Goal: Use online tool/utility: Utilize a website feature to perform a specific function

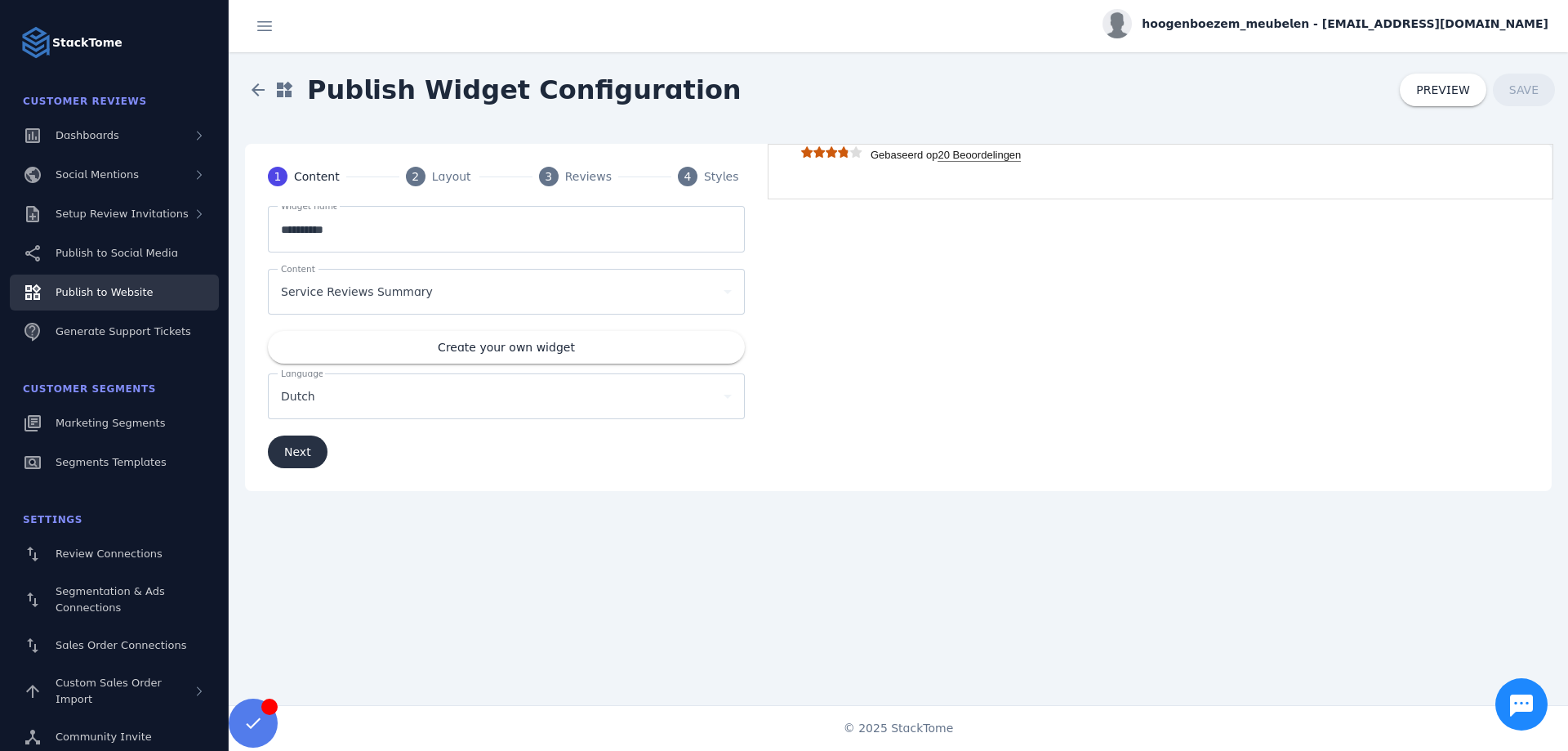
click at [284, 455] on span "Next" at bounding box center [298, 452] width 27 height 12
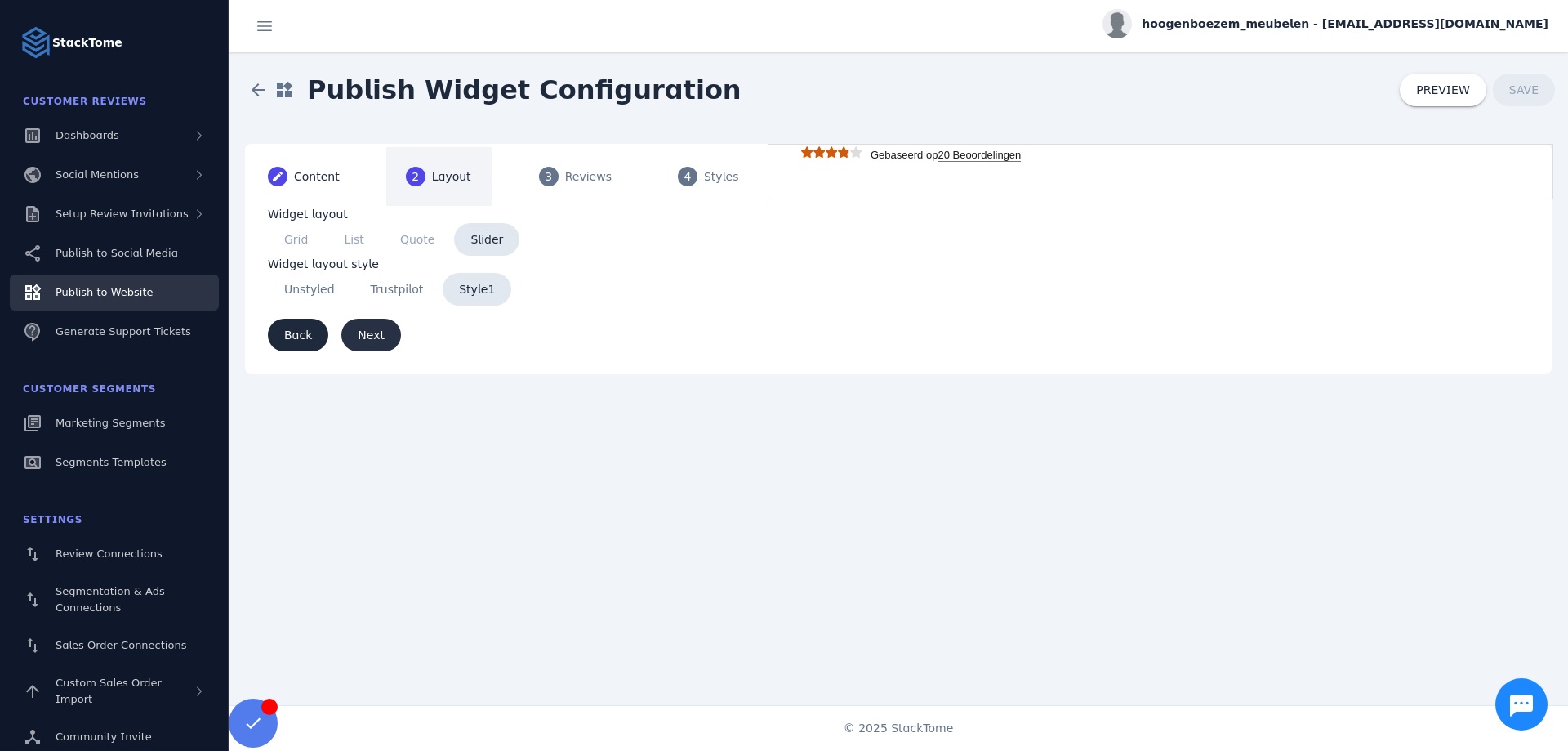
click at [378, 331] on span "submit" at bounding box center [370, 334] width 60 height 39
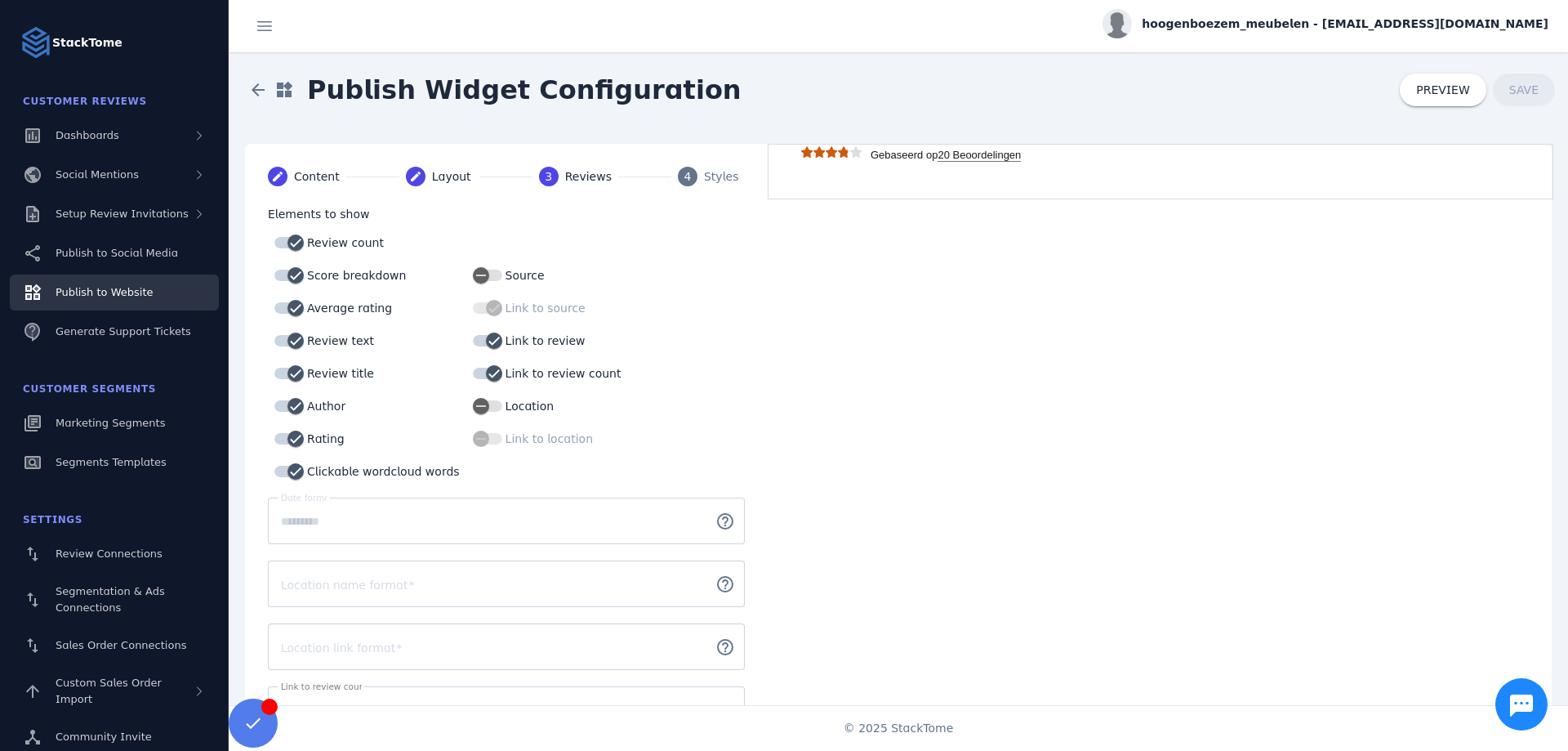
click at [994, 153] on strong "20 Beoordelingen" at bounding box center [979, 155] width 83 height 13
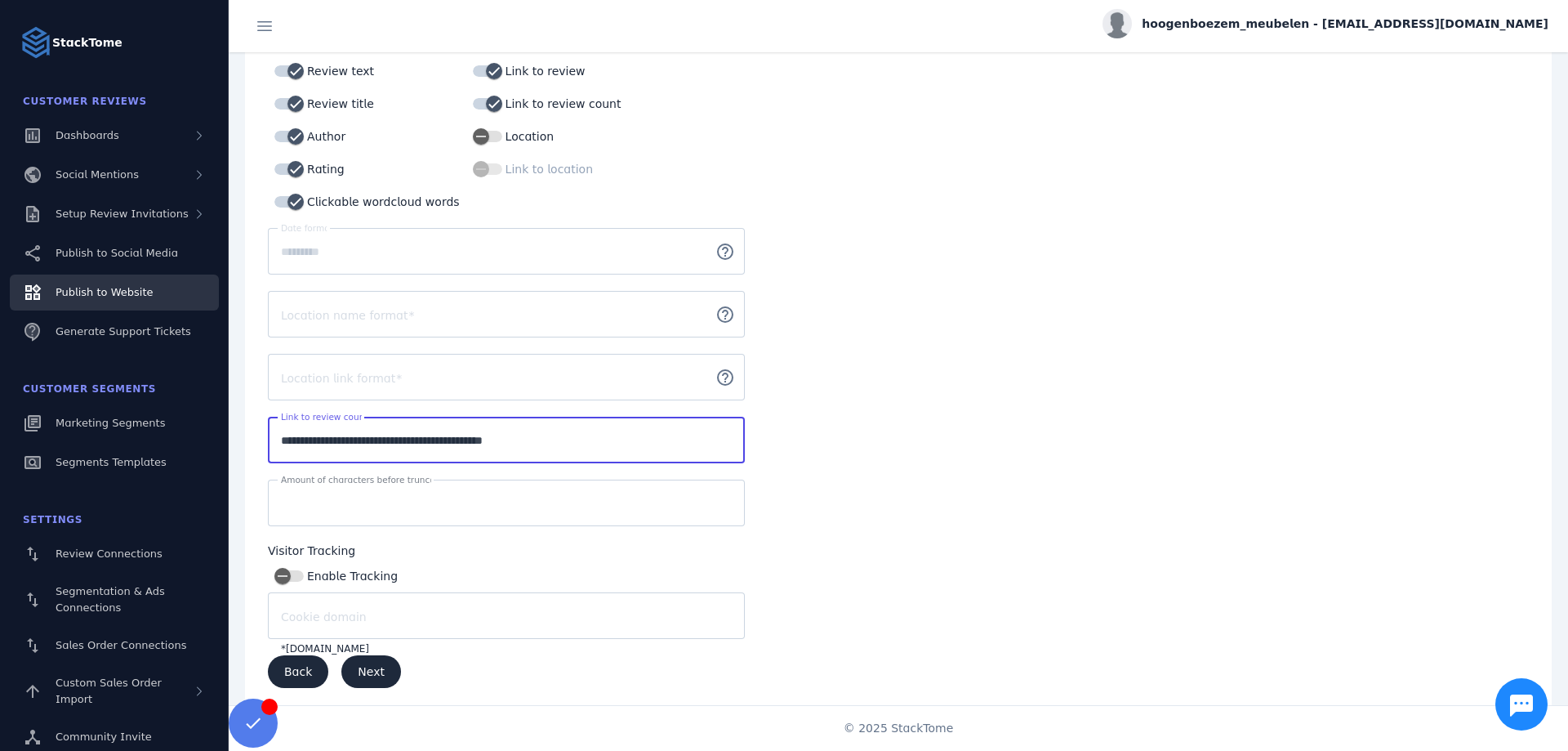
drag, startPoint x: 570, startPoint y: 441, endPoint x: 273, endPoint y: 434, distance: 297.1
click at [281, 434] on input "**********" at bounding box center [505, 440] width 451 height 20
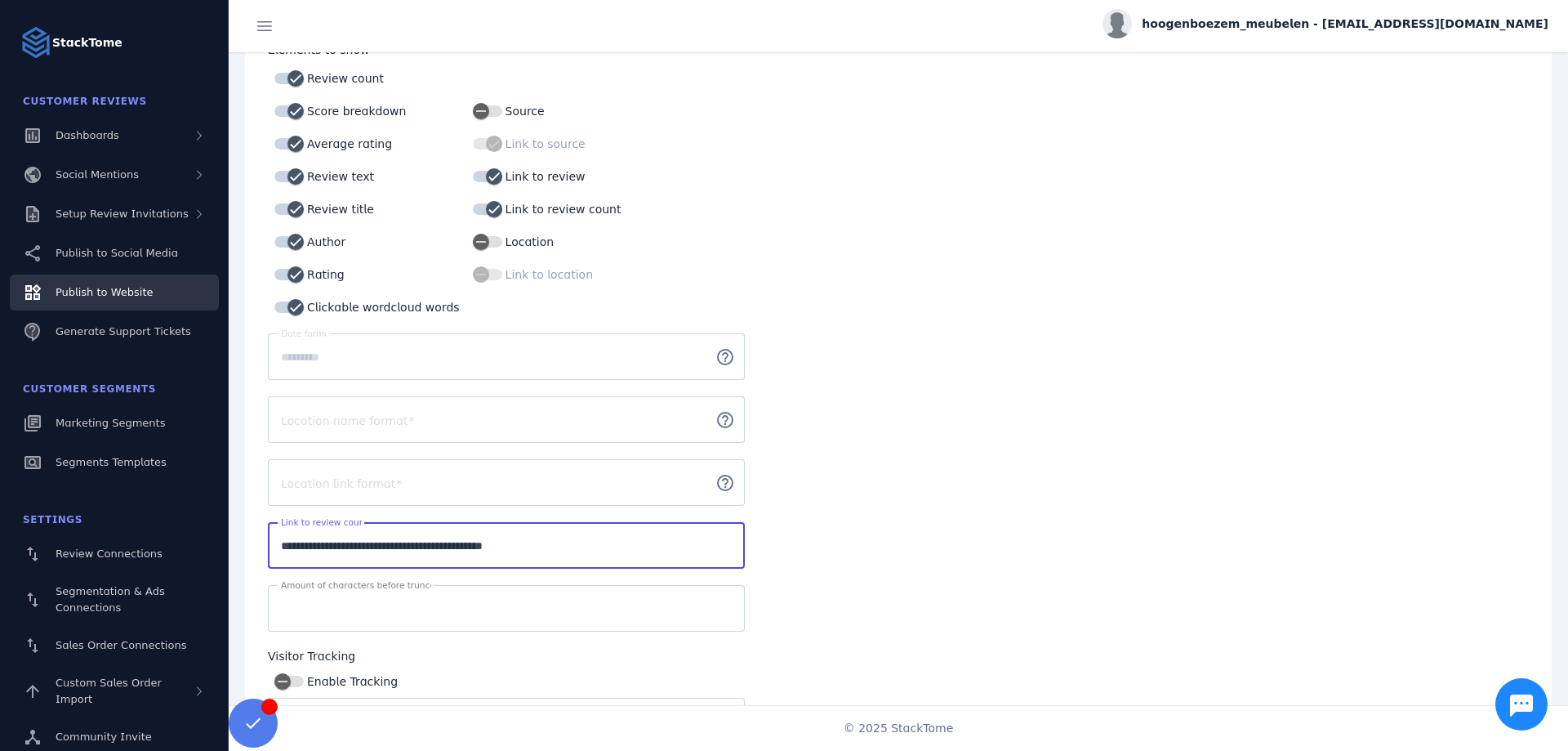
scroll to position [186, 0]
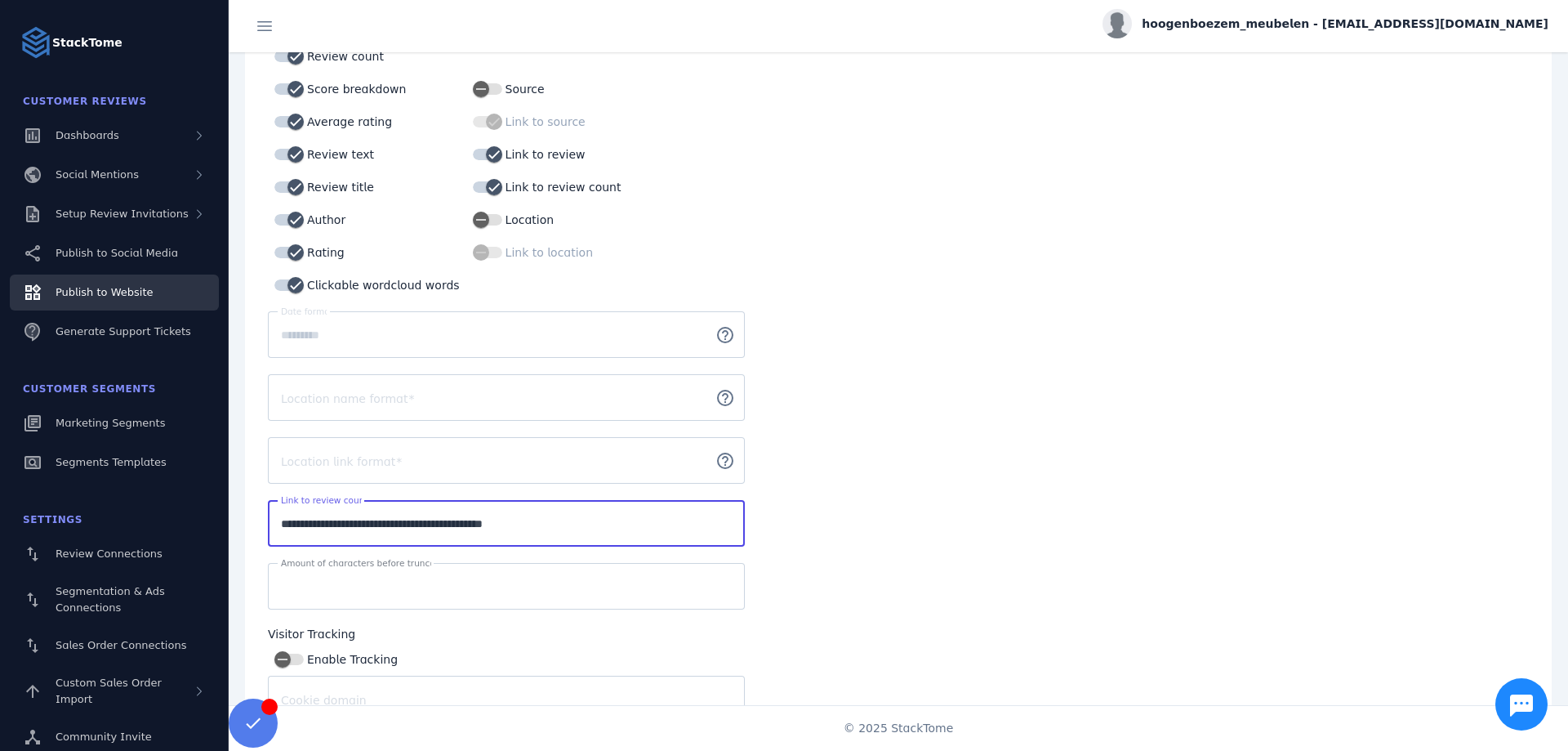
paste input "email"
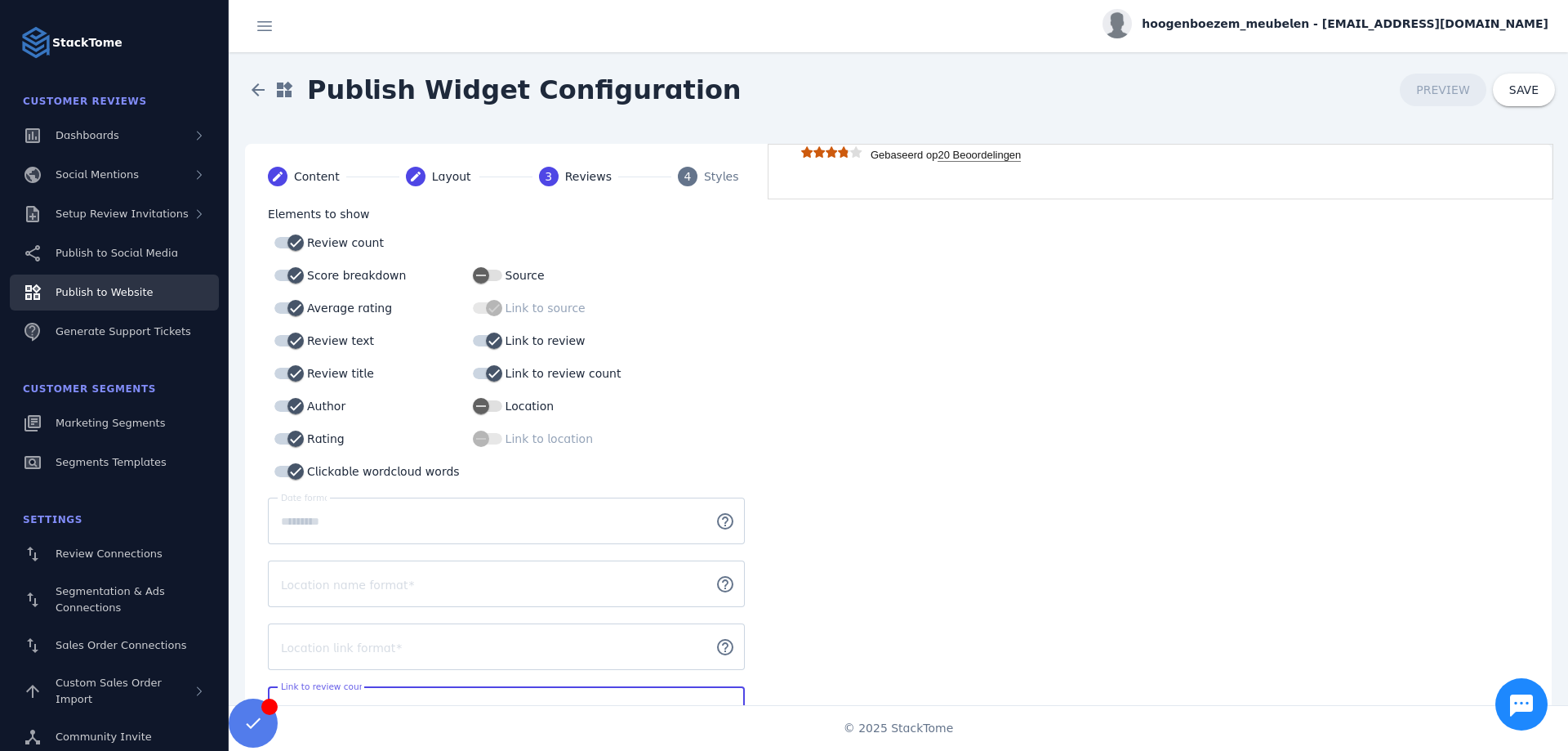
scroll to position [270, 0]
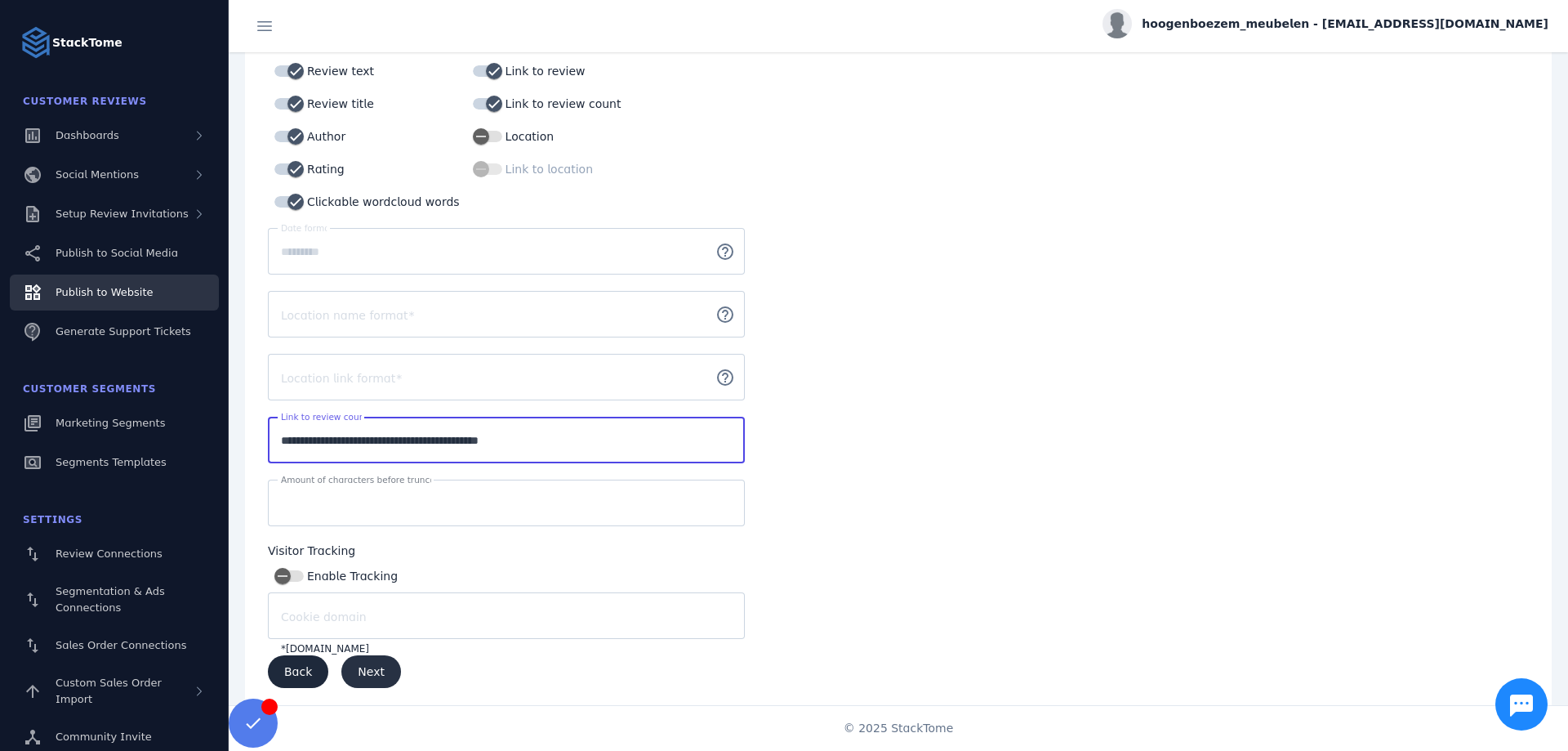
type input "**********"
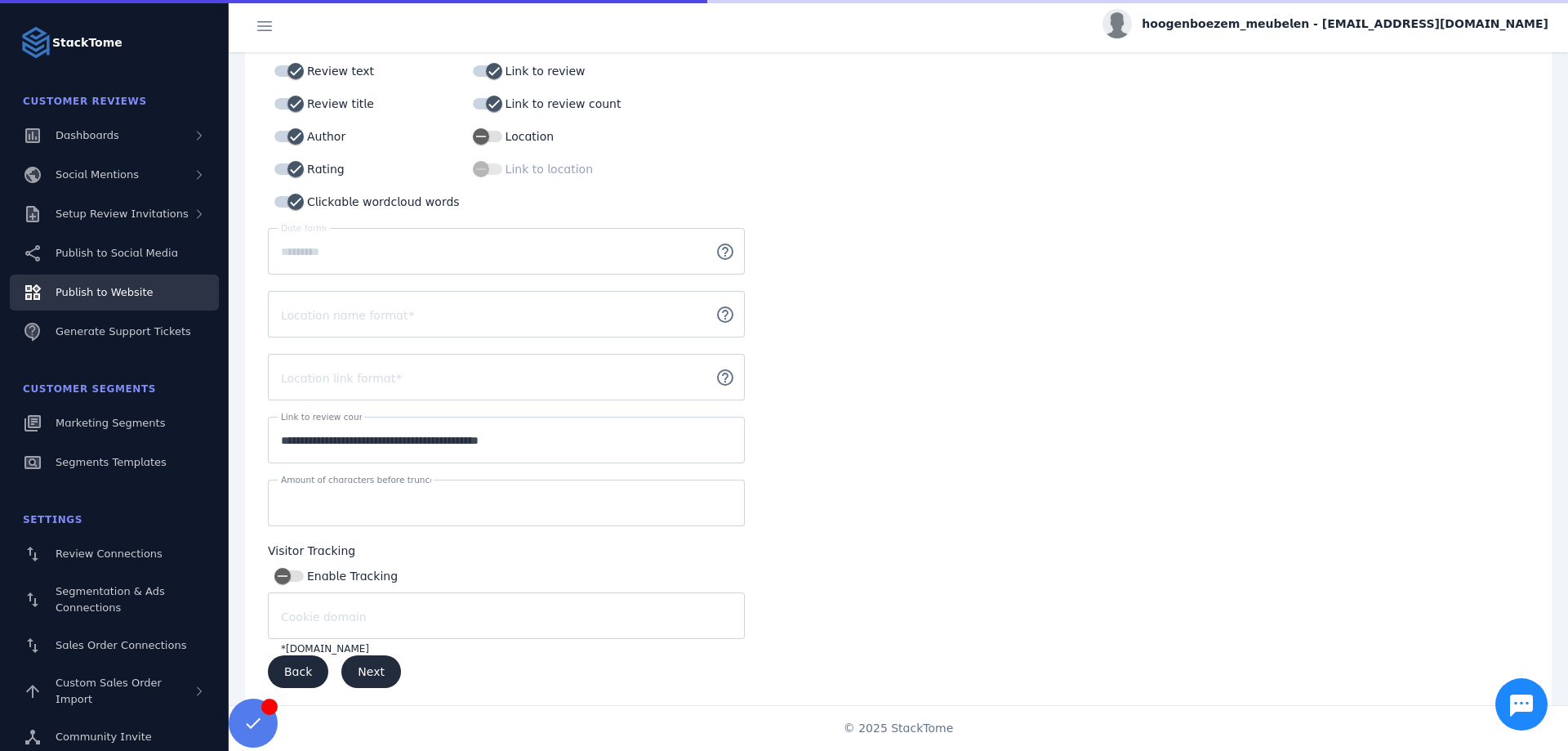
click at [377, 667] on span "submit" at bounding box center [370, 672] width 60 height 39
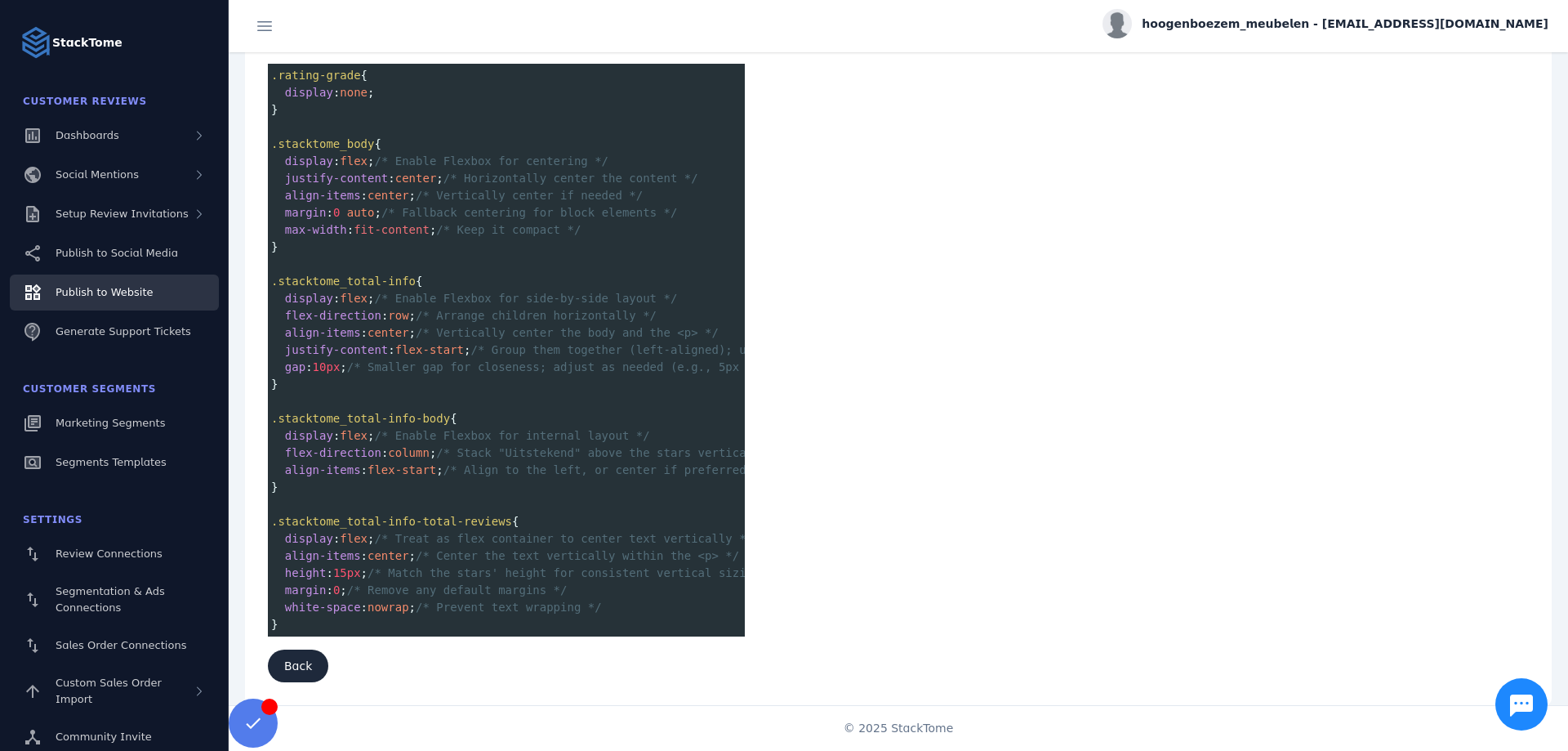
scroll to position [0, 0]
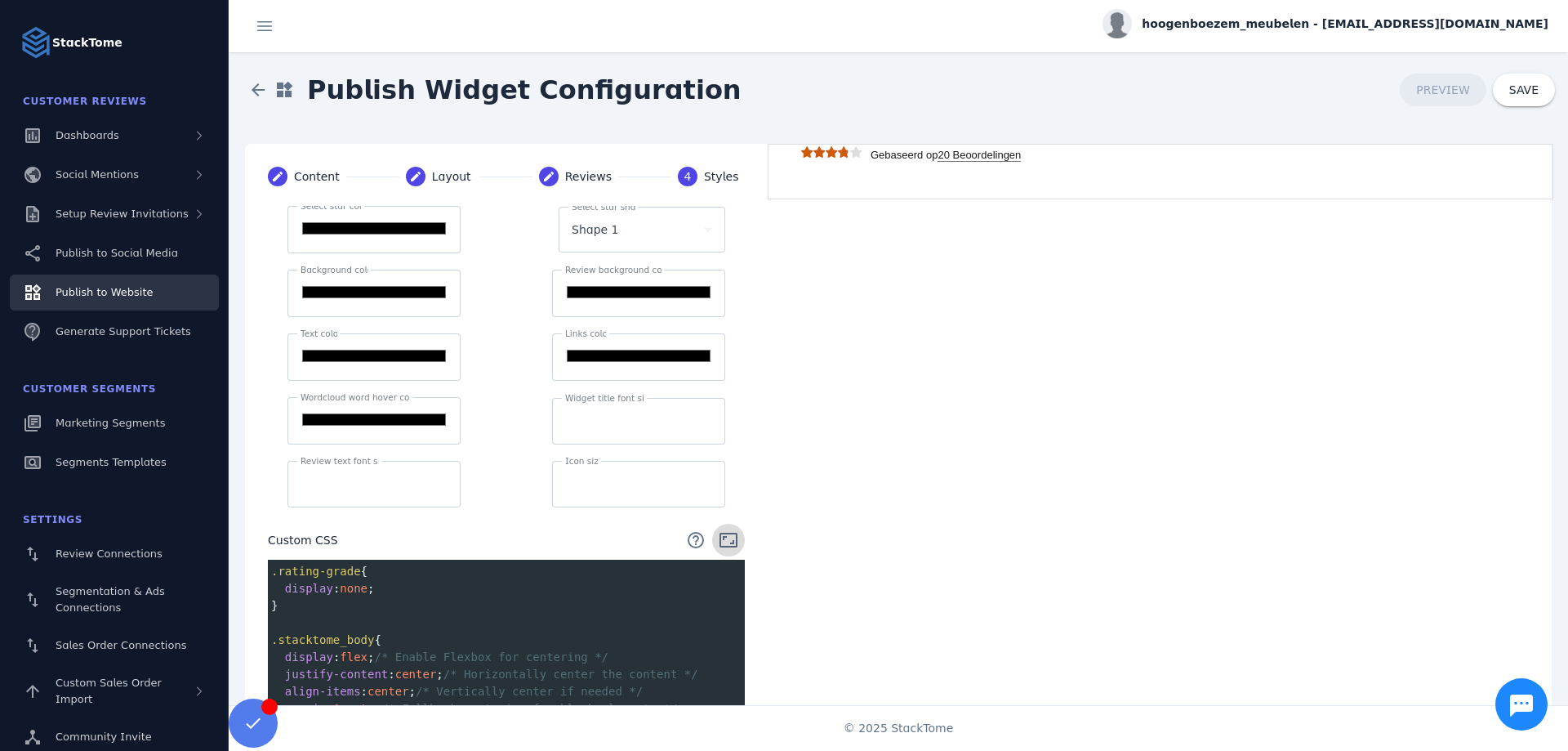
click at [724, 550] on span at bounding box center [728, 540] width 39 height 39
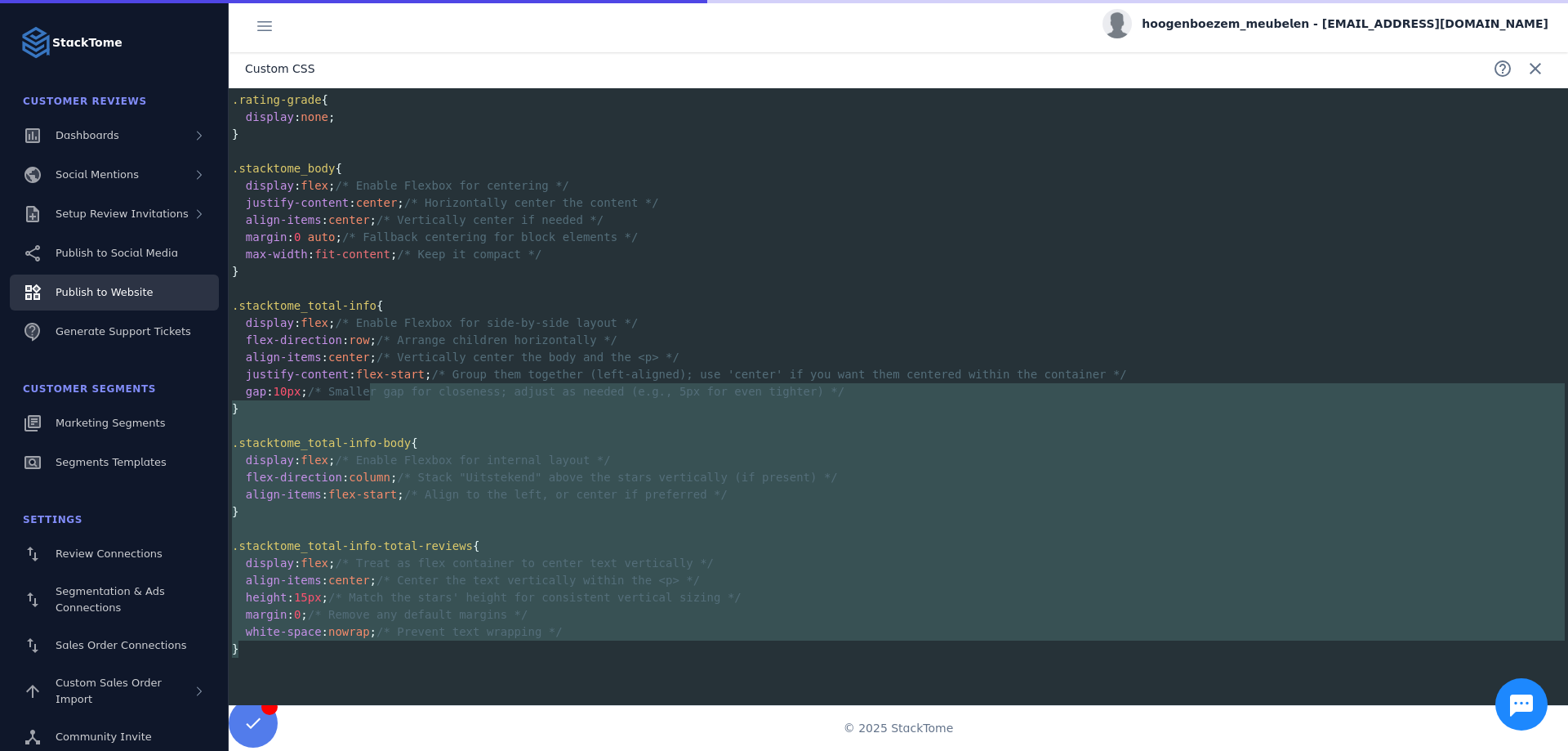
scroll to position [396, 6]
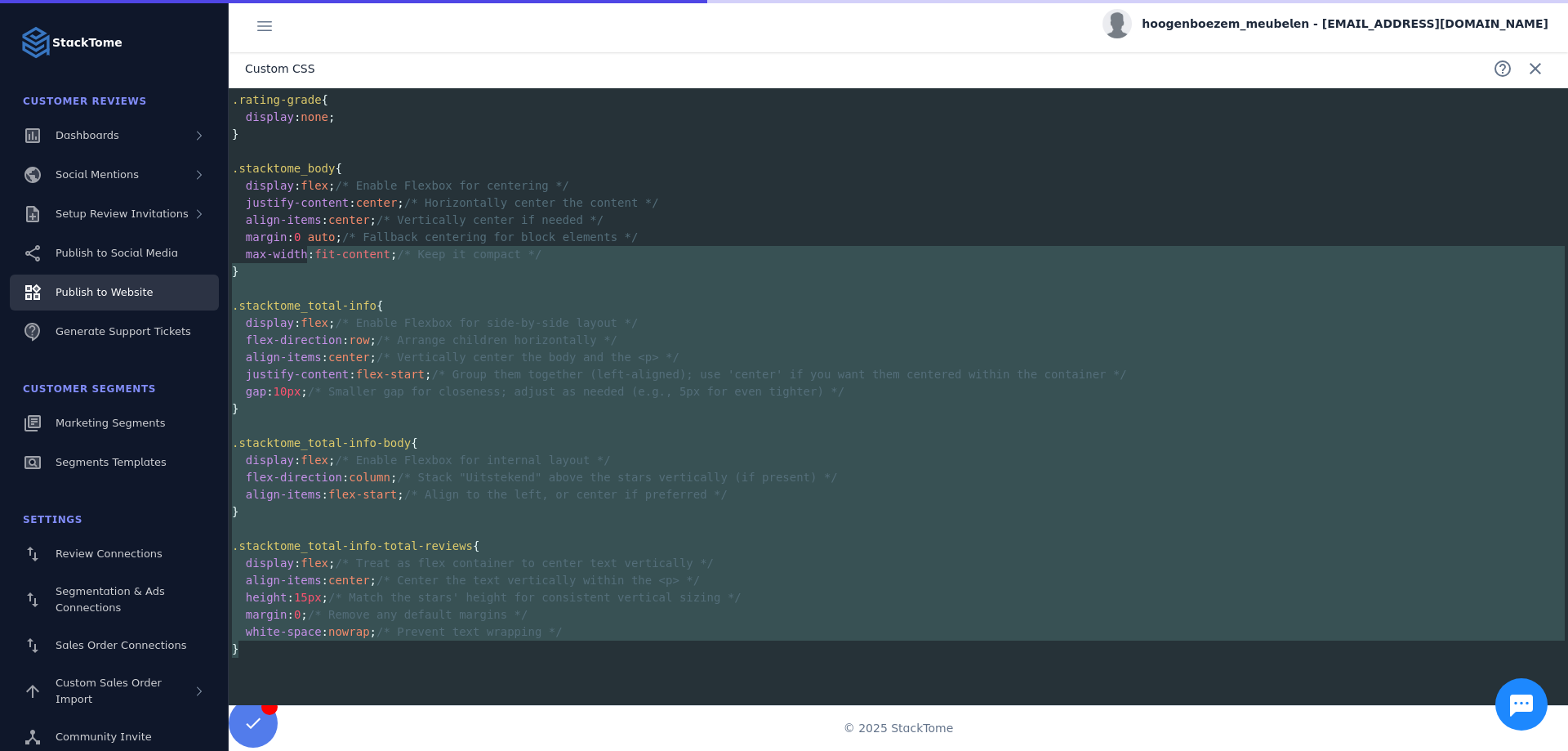
type textarea "**********"
drag, startPoint x: 515, startPoint y: 651, endPoint x: 302, endPoint y: 253, distance: 451.4
click at [302, 253] on div ".rating-grade { display : none ; } ​ .stacktome_body { display : flex ; /* Enab…" at bounding box center [898, 375] width 1339 height 566
click at [302, 253] on span "max-width : fit-content ; /* Keep it compact */" at bounding box center [386, 253] width 310 height 13
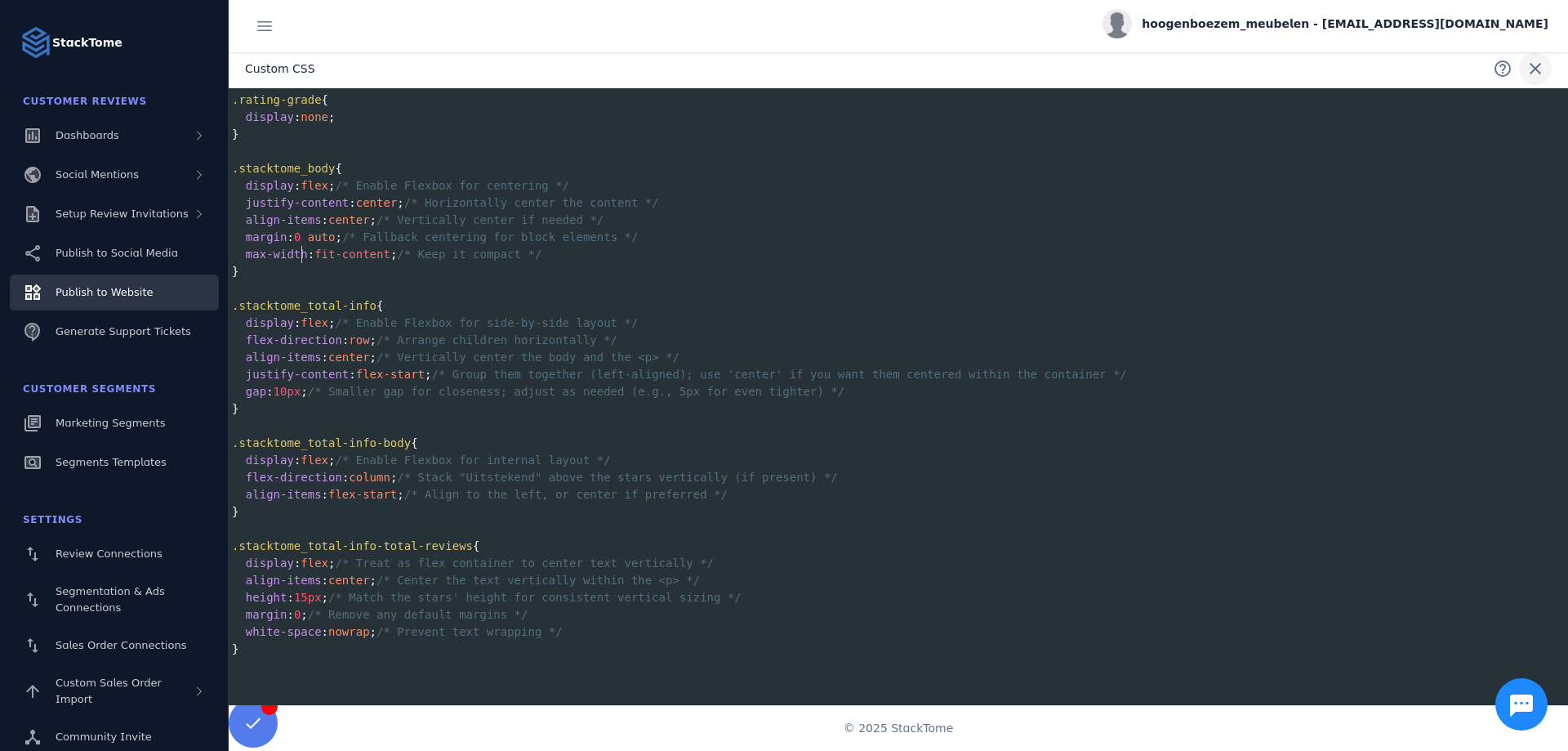
click at [1533, 68] on span at bounding box center [1535, 68] width 39 height 39
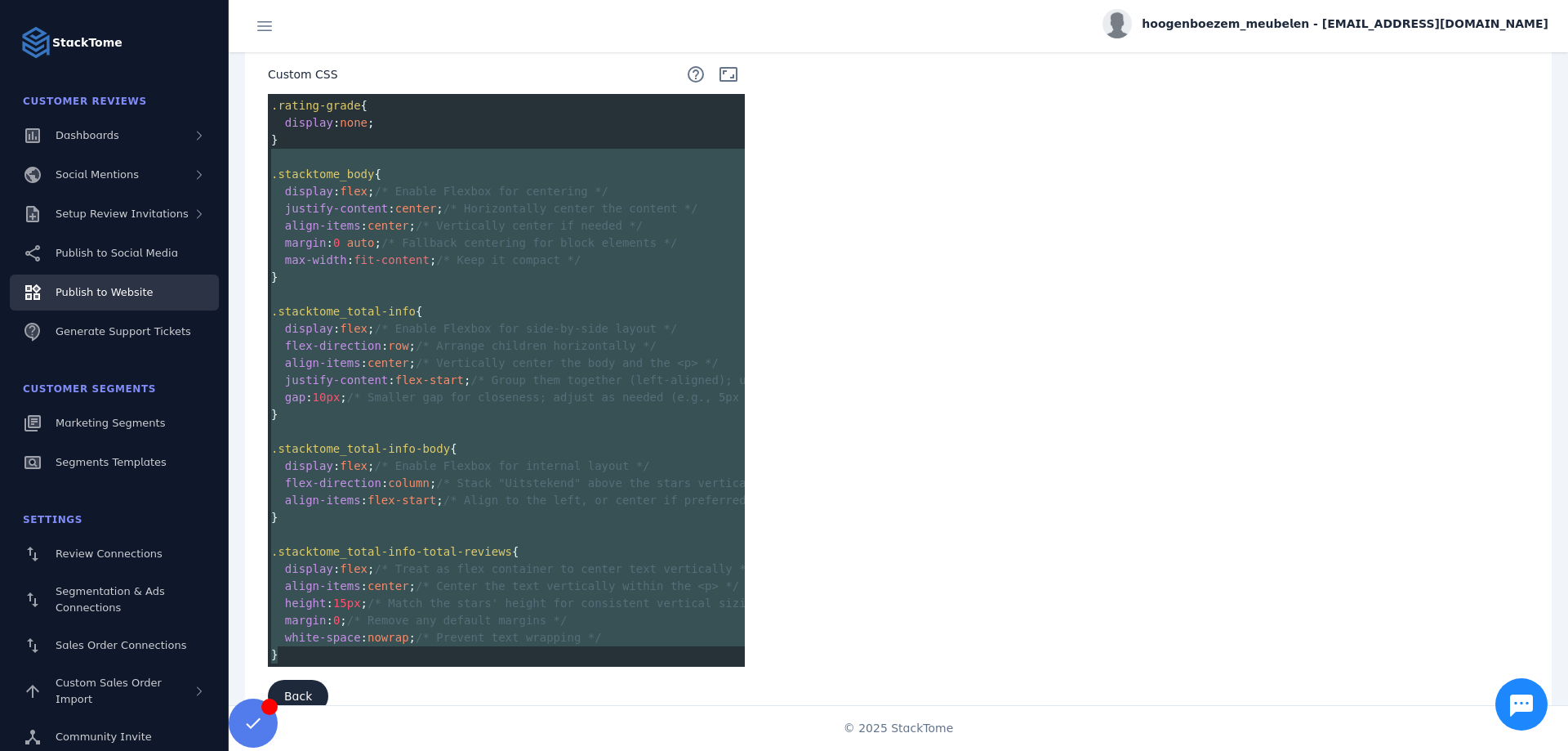
scroll to position [551, 6]
type textarea "**********"
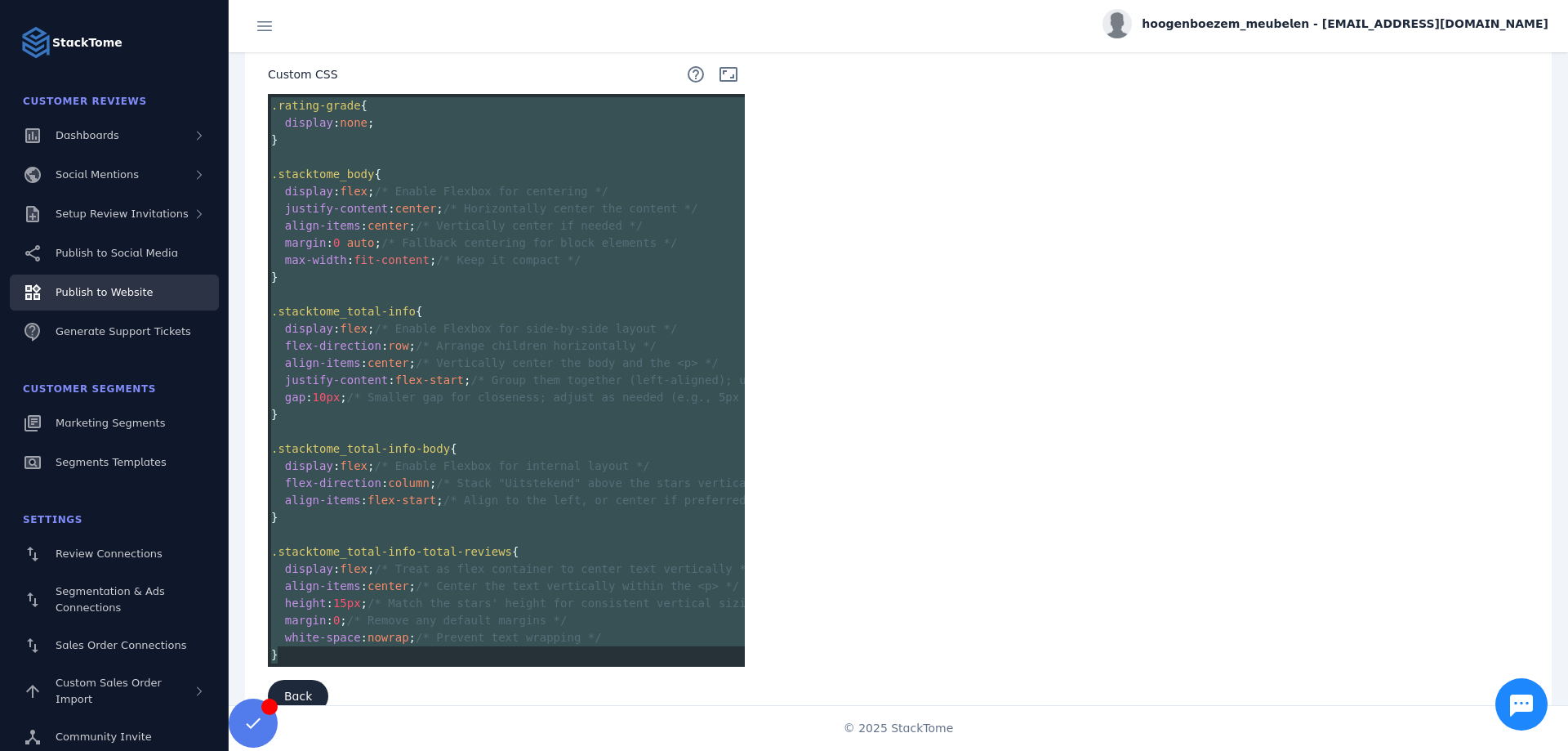
drag, startPoint x: 374, startPoint y: 658, endPoint x: 236, endPoint y: -31, distance: 702.7
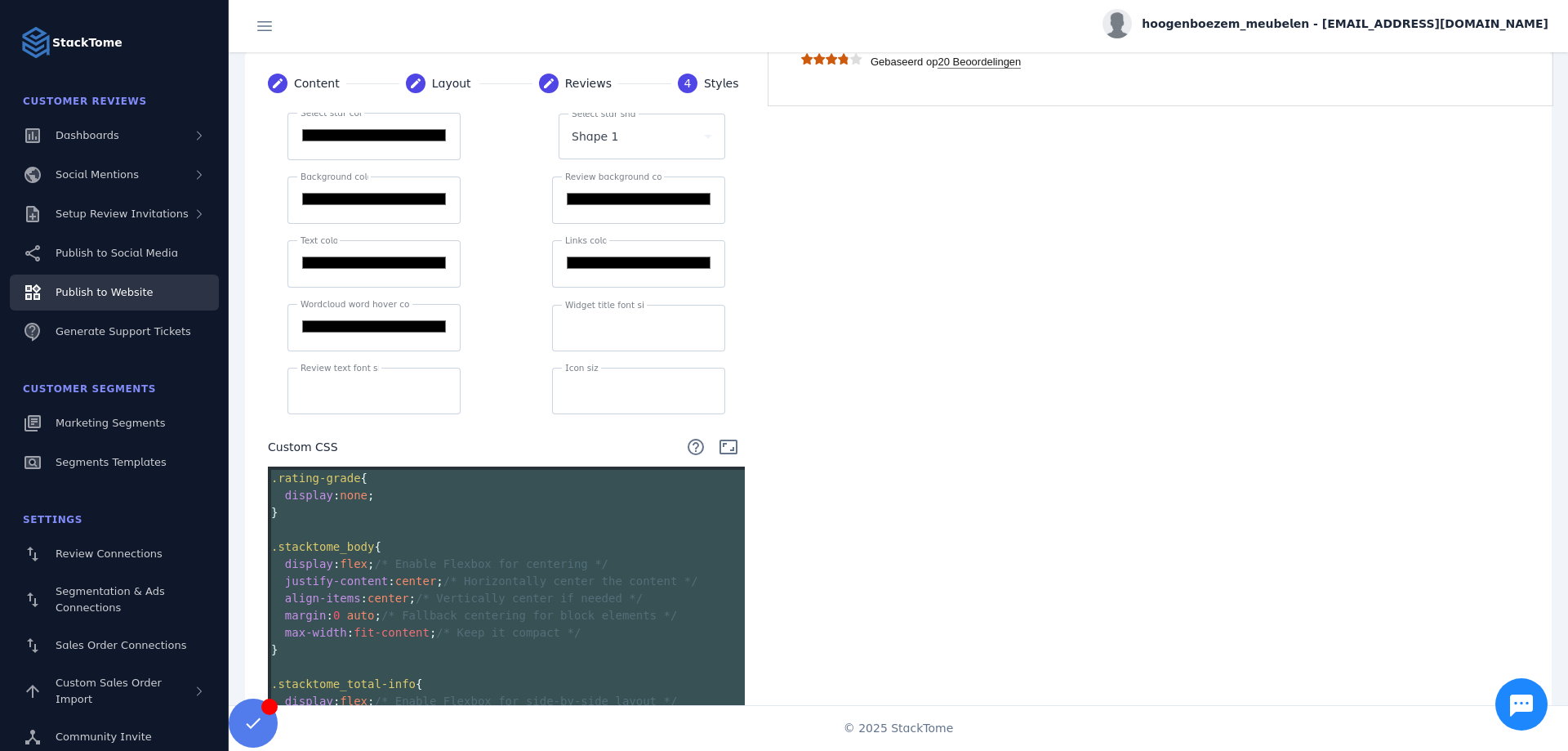
scroll to position [0, 0]
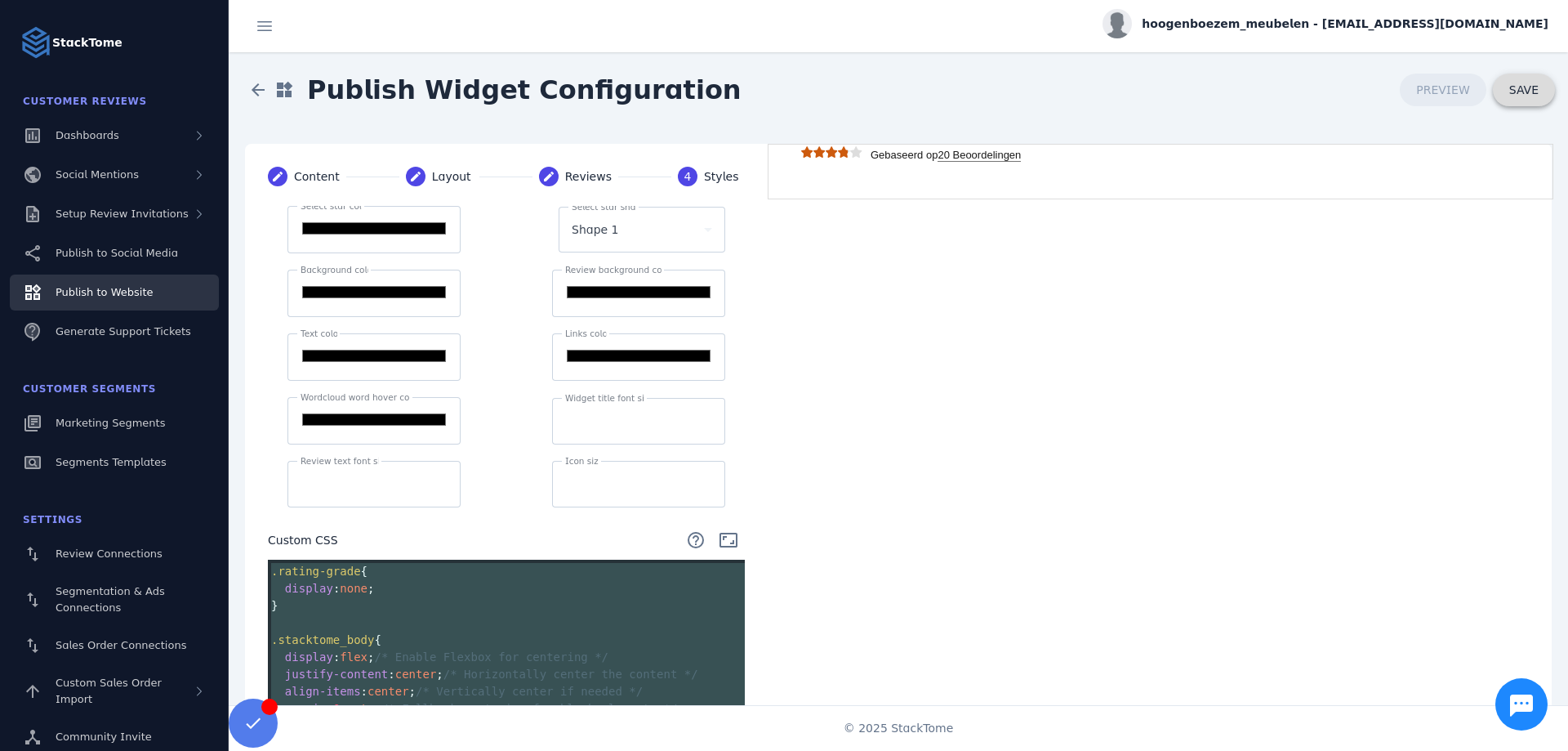
click at [1536, 87] on span "SAVE" at bounding box center [1524, 89] width 29 height 13
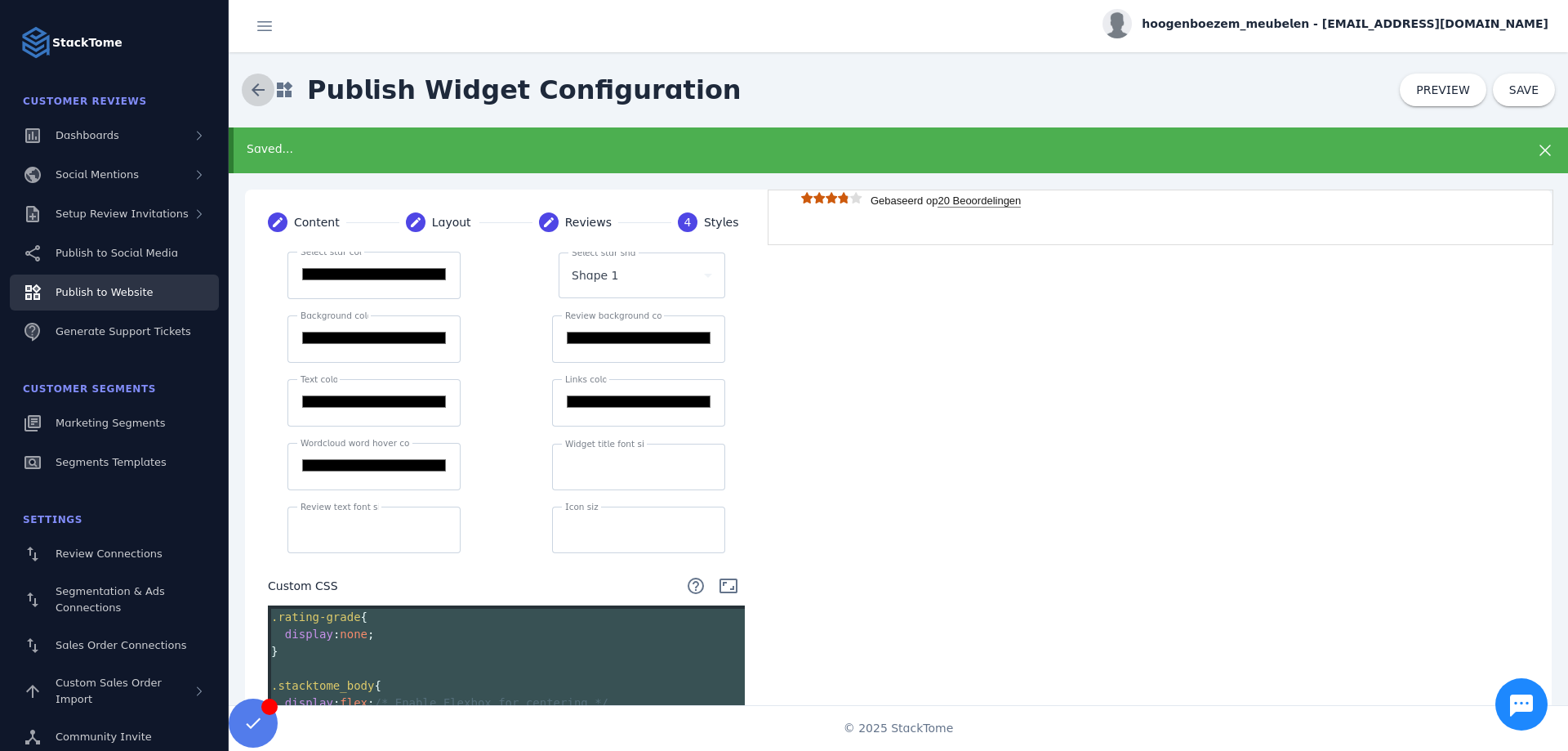
click at [265, 87] on span at bounding box center [258, 90] width 39 height 39
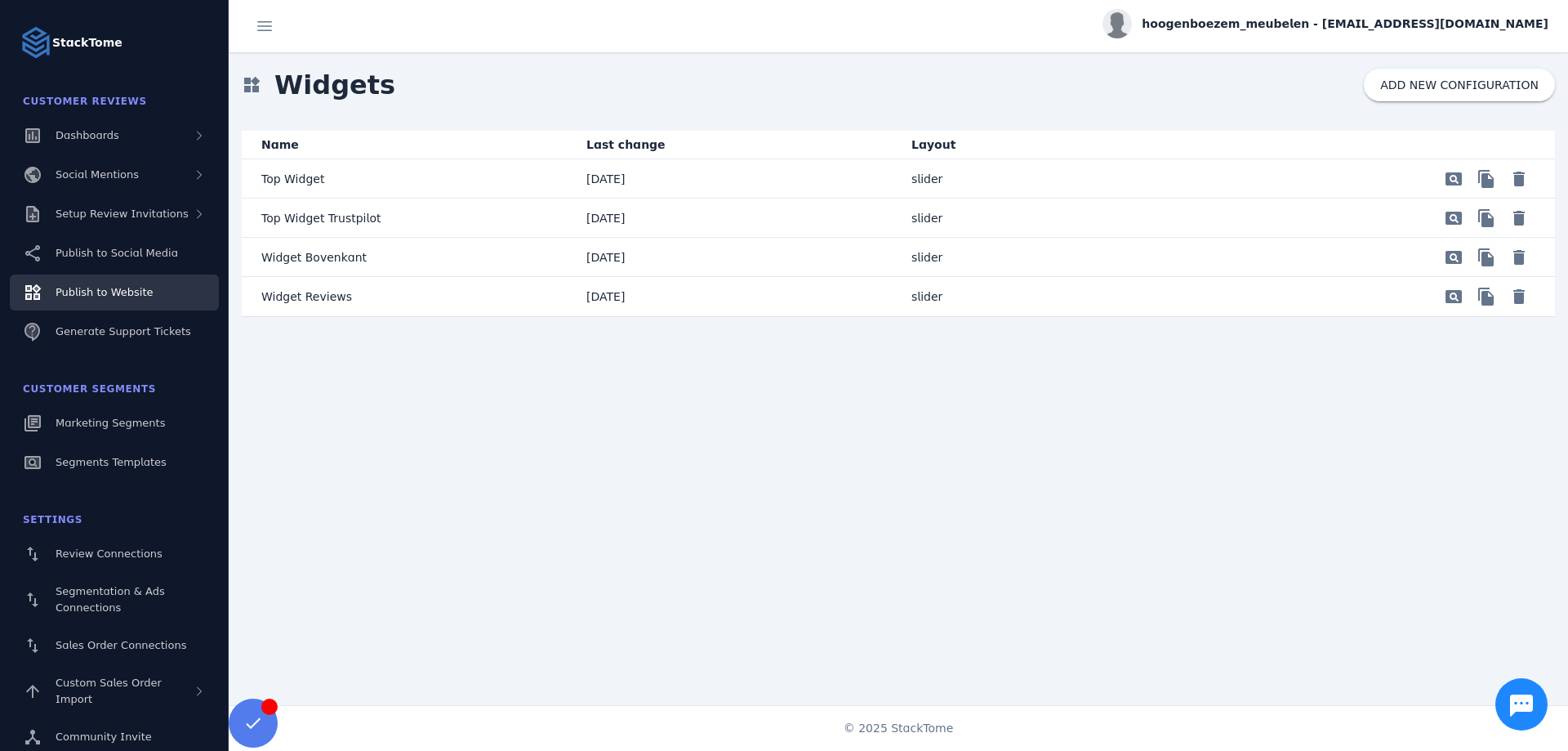
click at [324, 293] on p "Widget Reviews" at bounding box center [306, 296] width 91 height 20
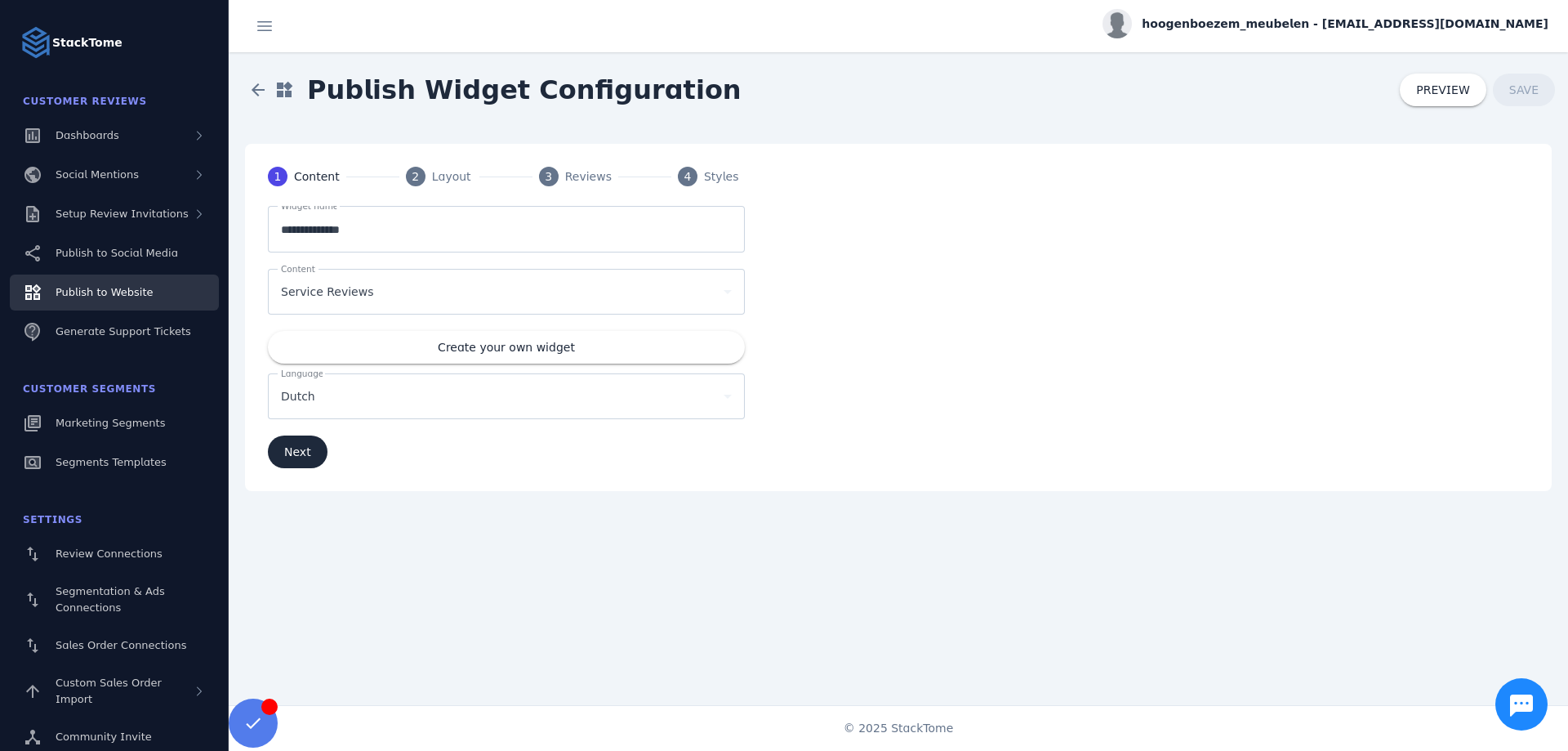
scroll to position [6, 0]
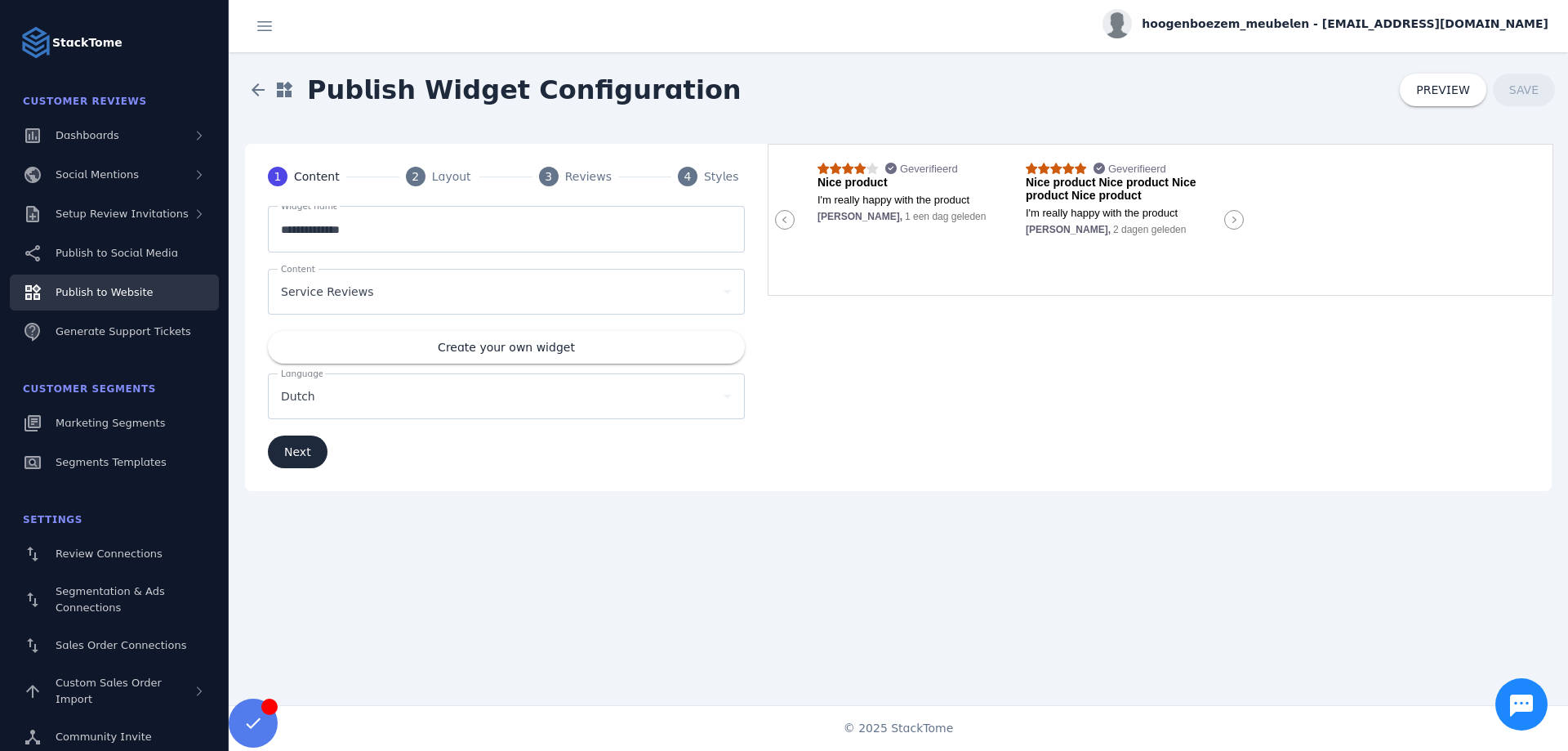
click at [1230, 230] on icon at bounding box center [1234, 220] width 20 height 20
click at [1235, 213] on div at bounding box center [1233, 220] width 32 height 151
click at [428, 177] on mat-step-header "2 Layout" at bounding box center [439, 176] width 107 height 59
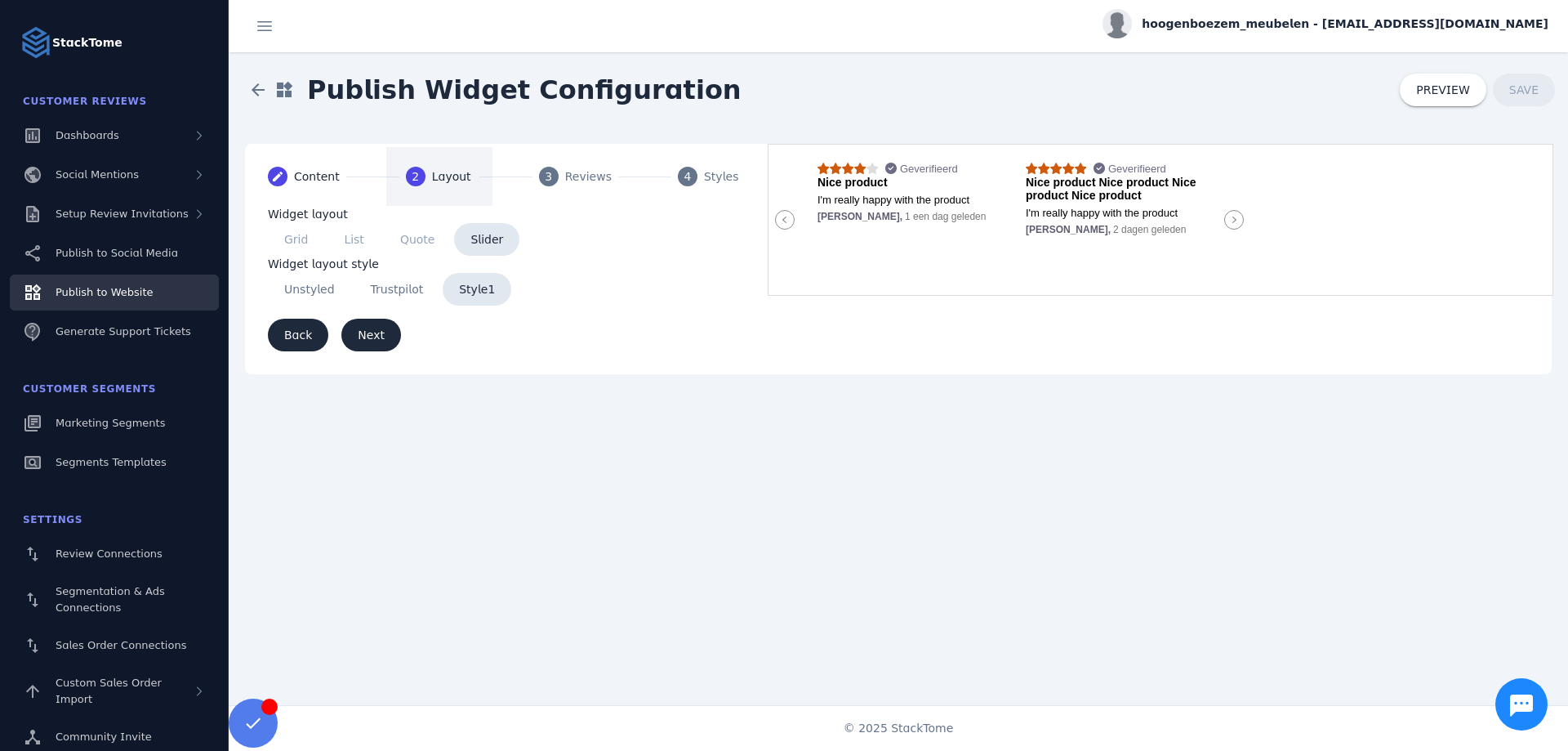
click at [567, 181] on mat-step-header "3 Reviews" at bounding box center [575, 176] width 111 height 59
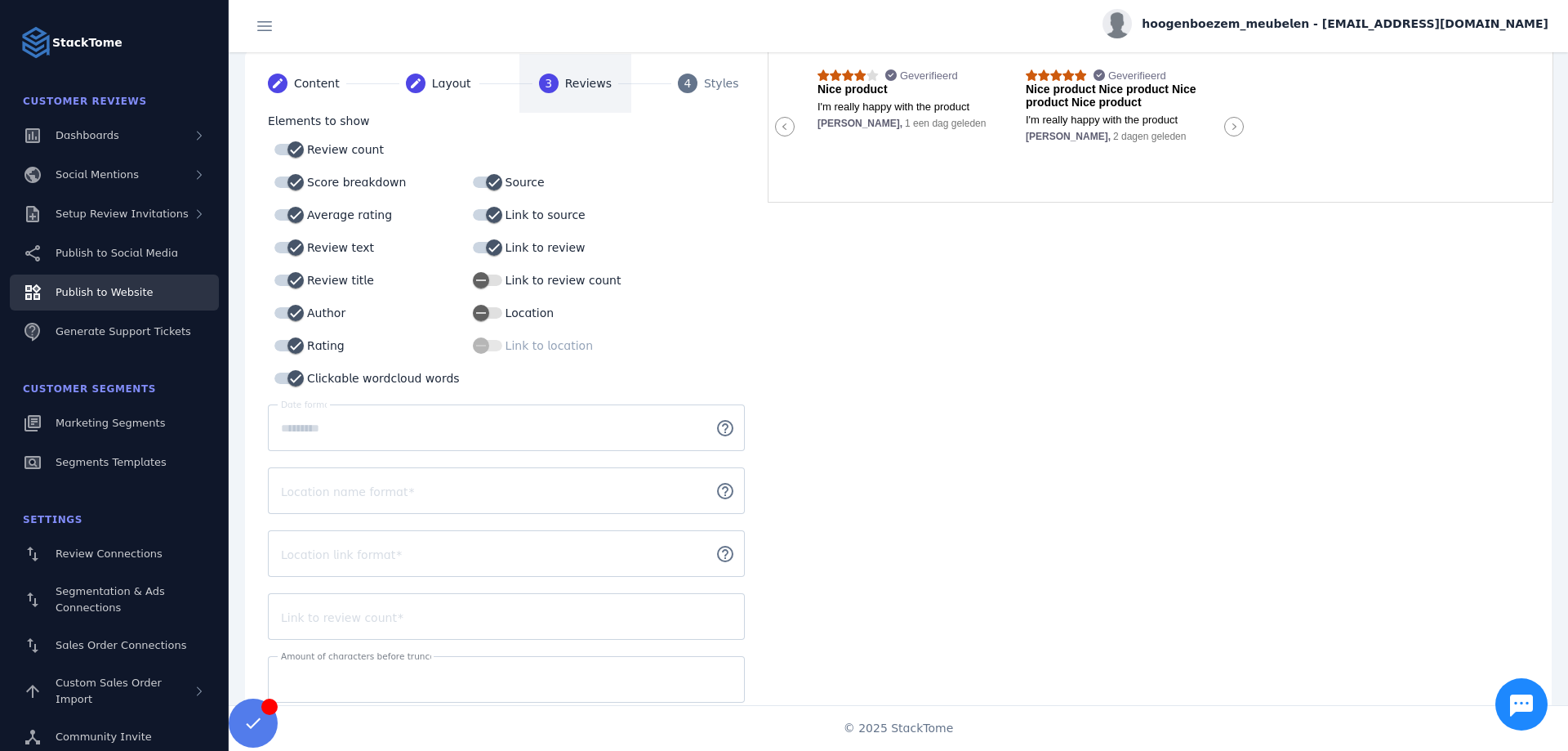
scroll to position [83, 0]
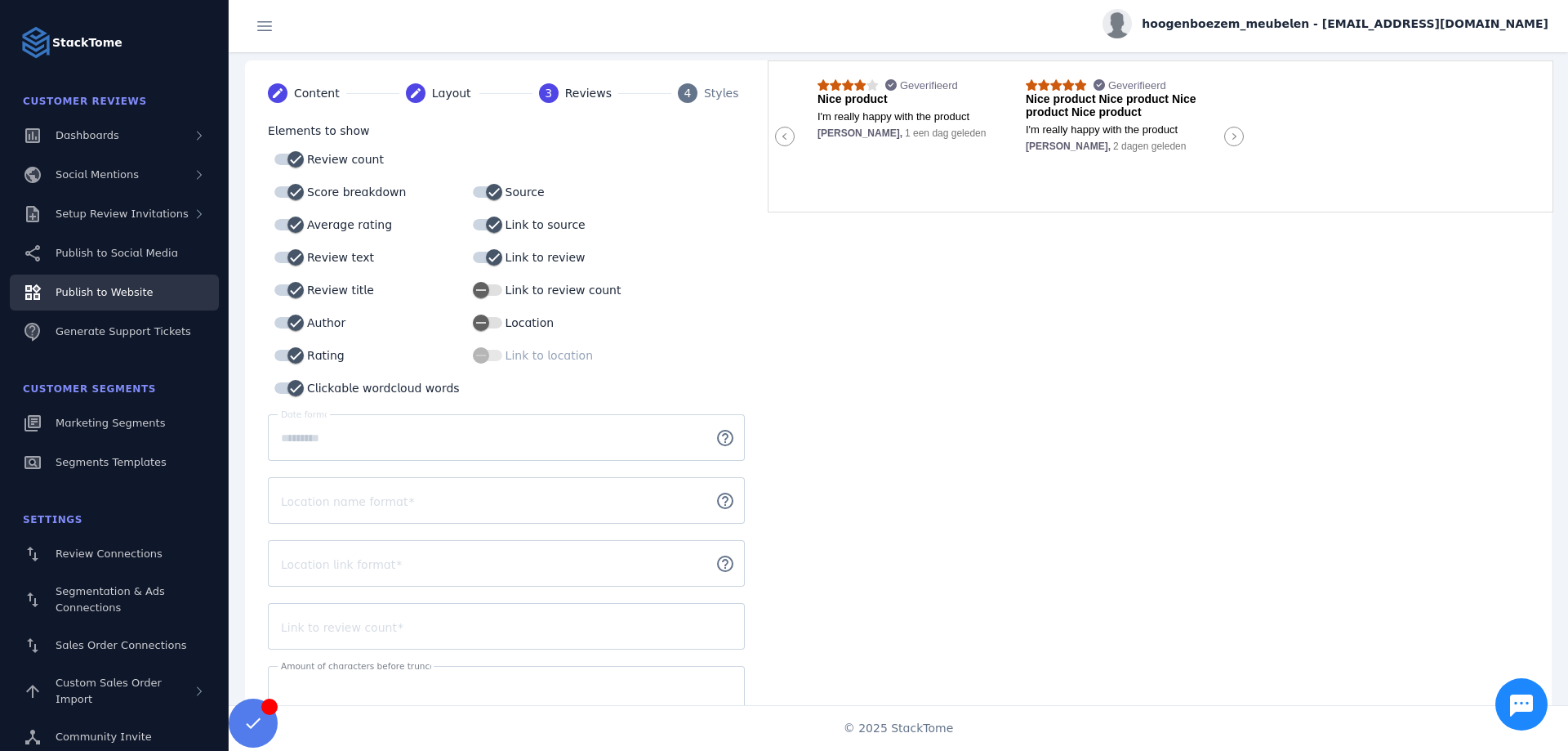
click at [715, 91] on div "Styles" at bounding box center [724, 94] width 41 height 18
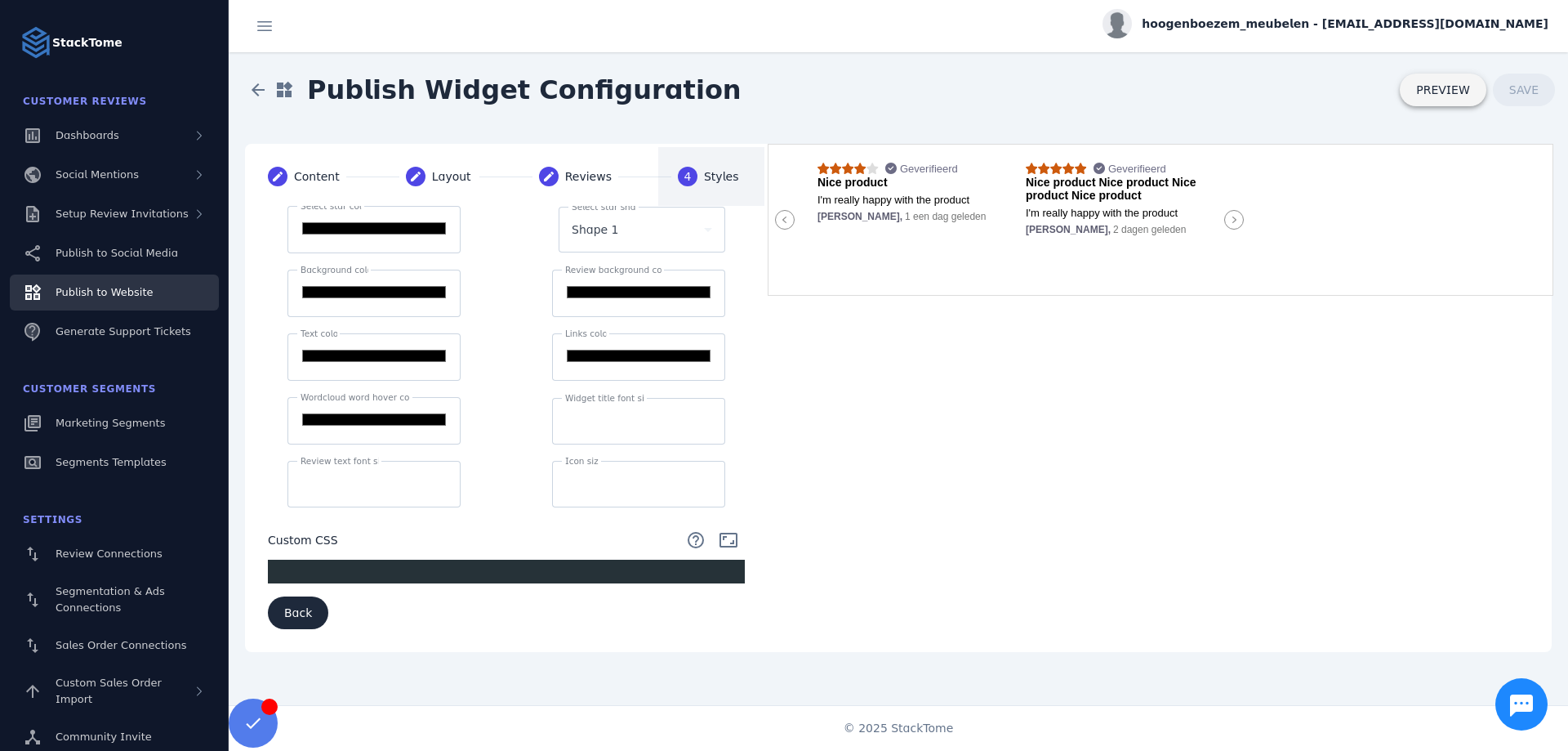
click at [1435, 84] on span "PREVIEW" at bounding box center [1442, 90] width 54 height 12
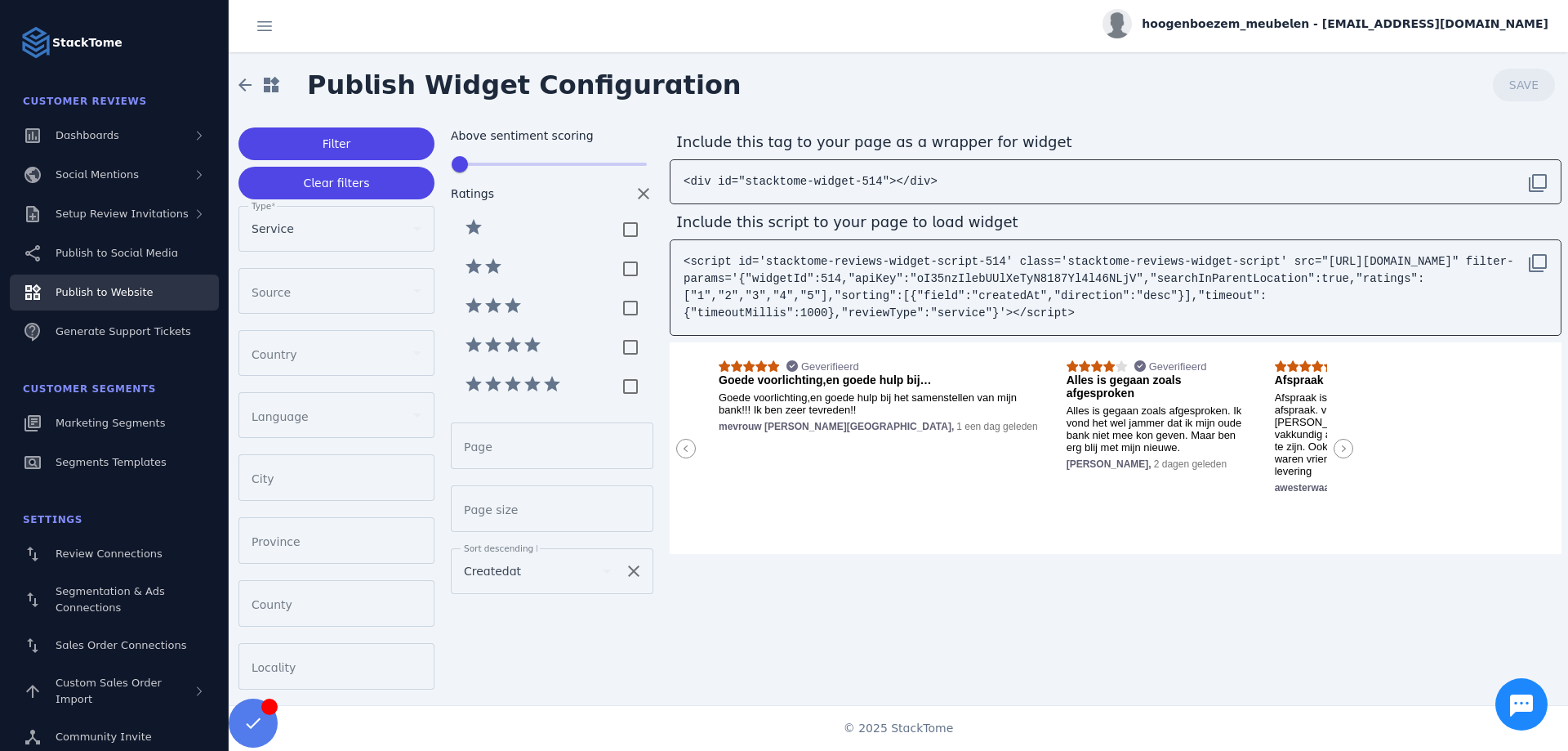
click at [868, 414] on p "Goede voorlichting,en goede hulp bij het samenstellen van mijn bank!!! Ik ben z…" at bounding box center [878, 403] width 320 height 24
click at [946, 182] on pre "<div id="stacktome-widget-514"></div>" at bounding box center [1114, 181] width 877 height 30
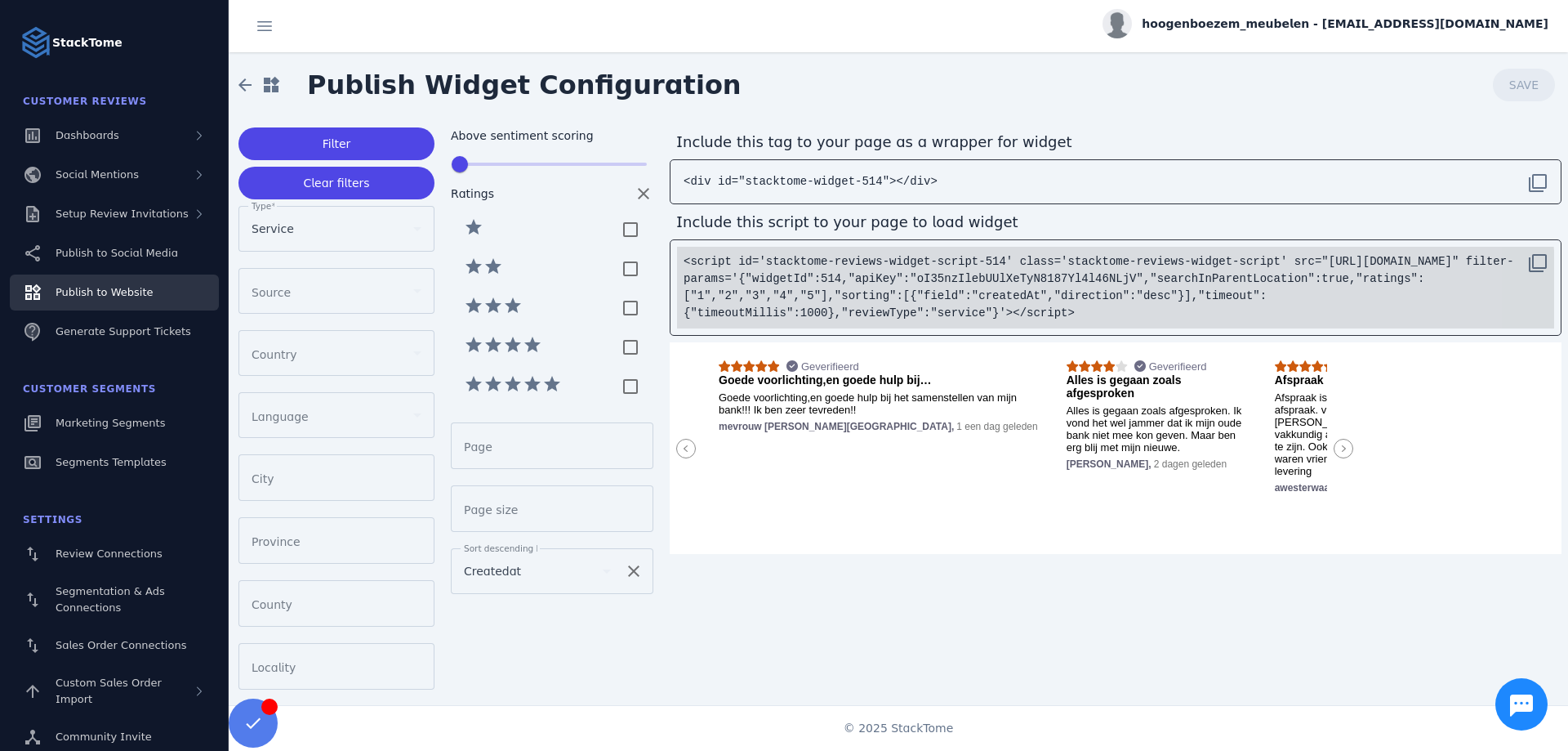
click at [906, 306] on pre "<script id='stacktome-reviews-widget-script-514' class='stacktome-reviews-widge…" at bounding box center [1114, 287] width 877 height 82
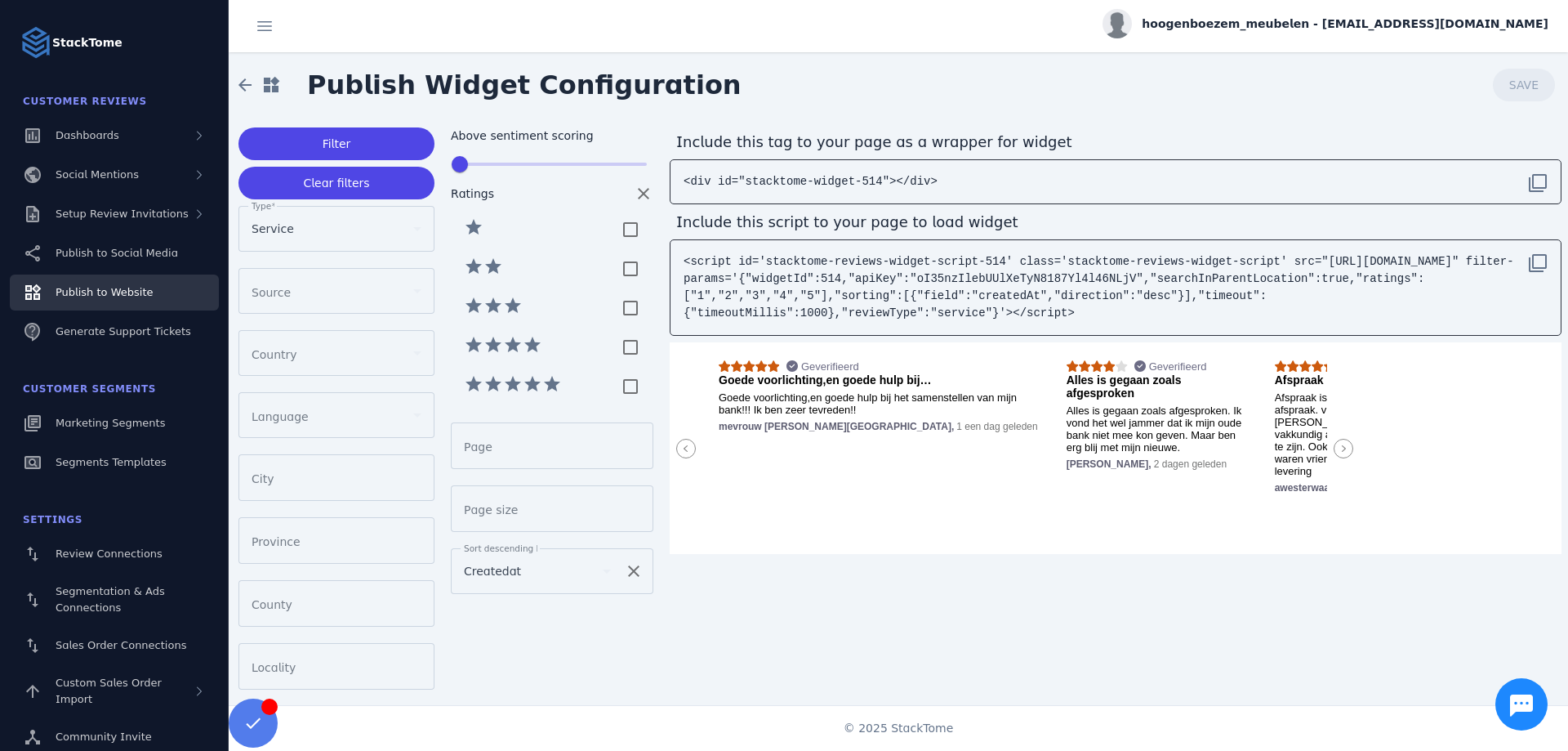
click at [1345, 454] on icon at bounding box center [1343, 449] width 20 height 20
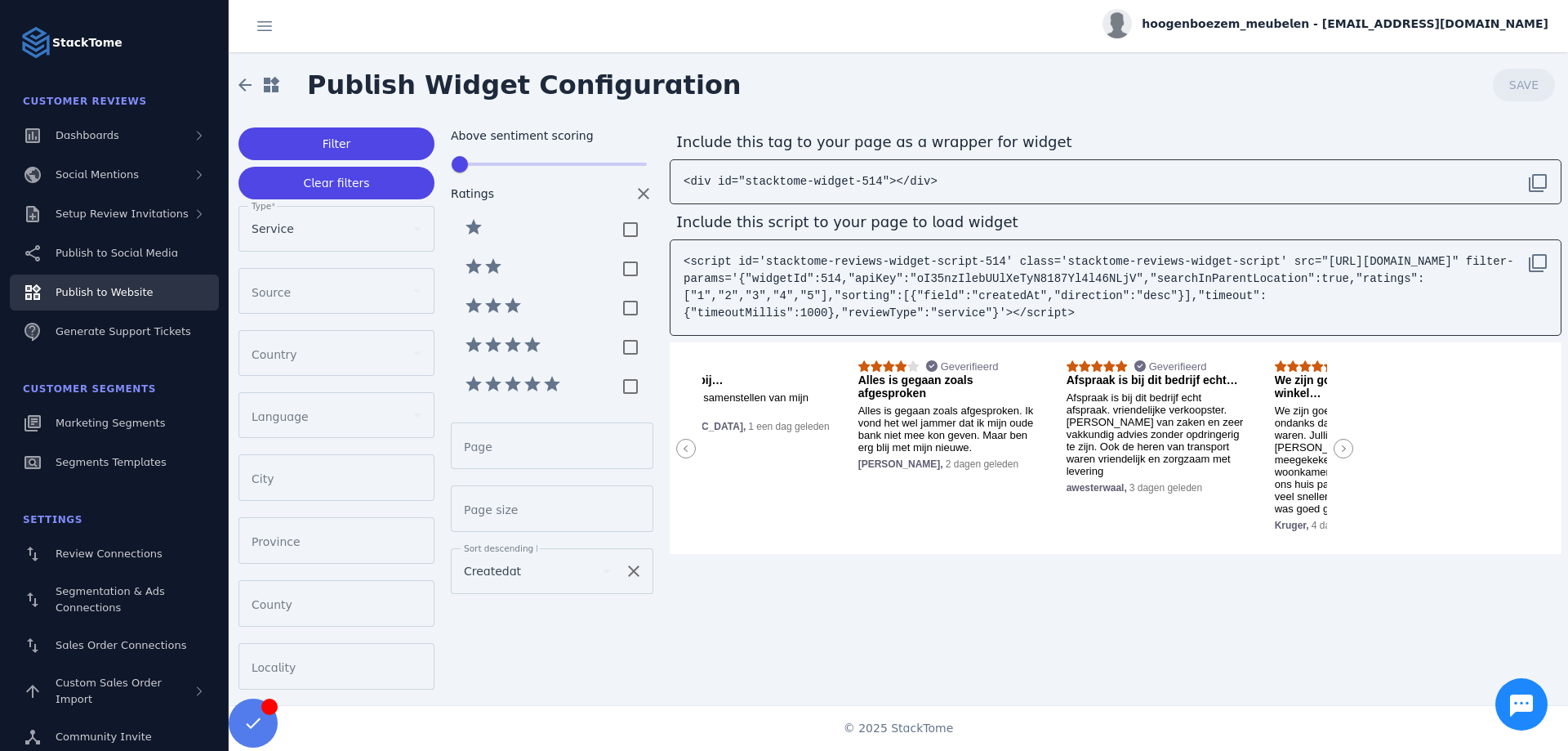
click at [1345, 454] on icon at bounding box center [1343, 449] width 20 height 20
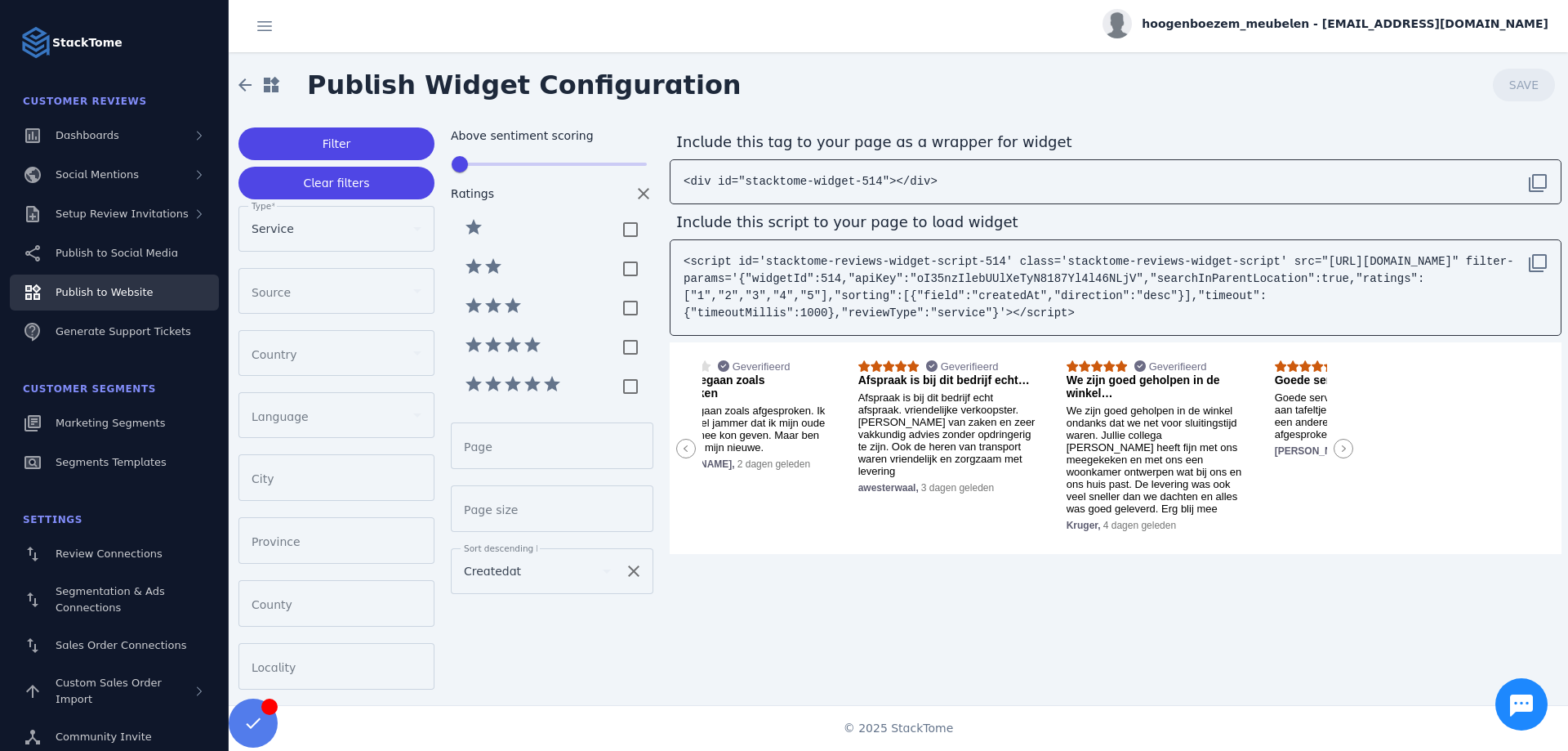
click at [1345, 454] on icon at bounding box center [1343, 449] width 20 height 20
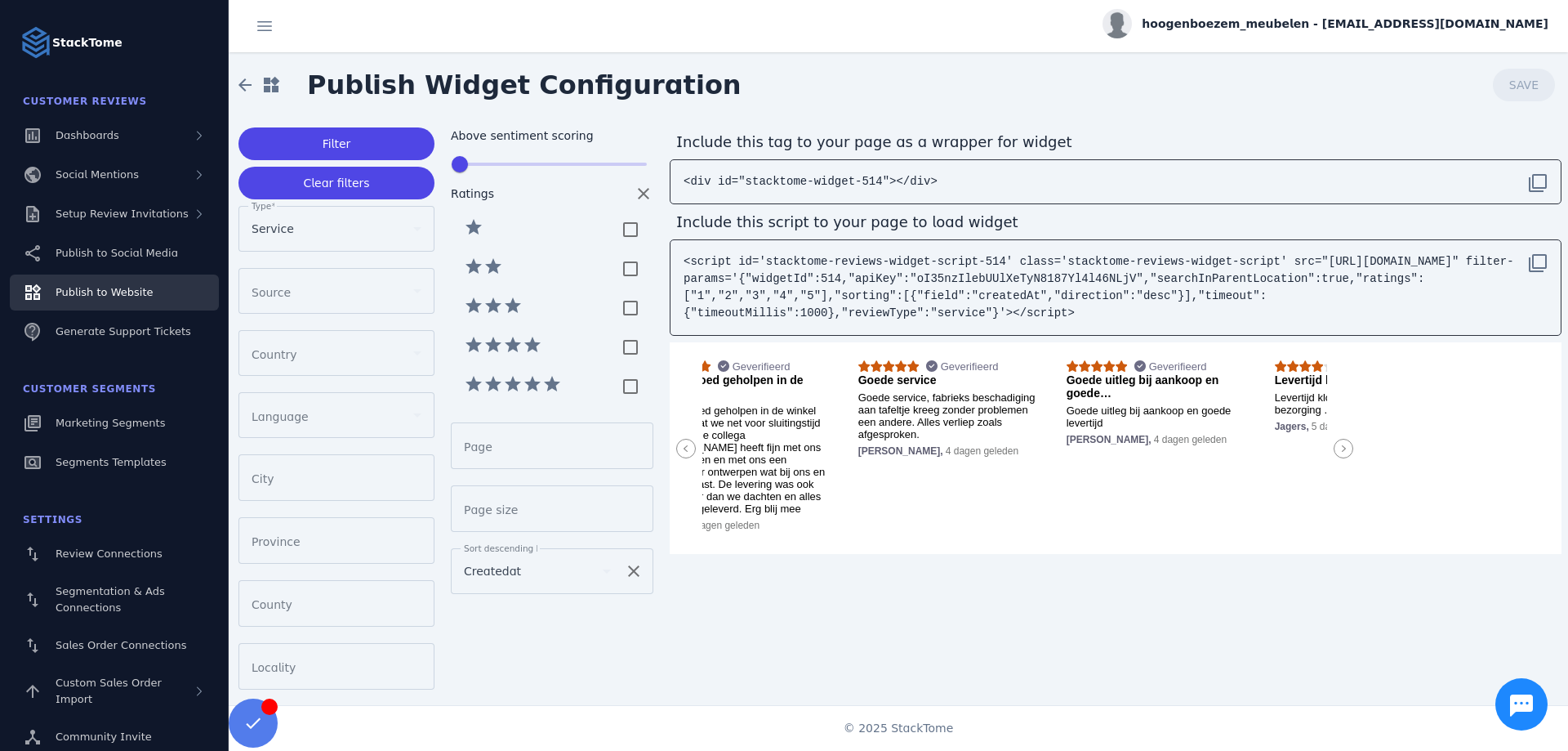
click at [1345, 454] on icon at bounding box center [1343, 449] width 20 height 20
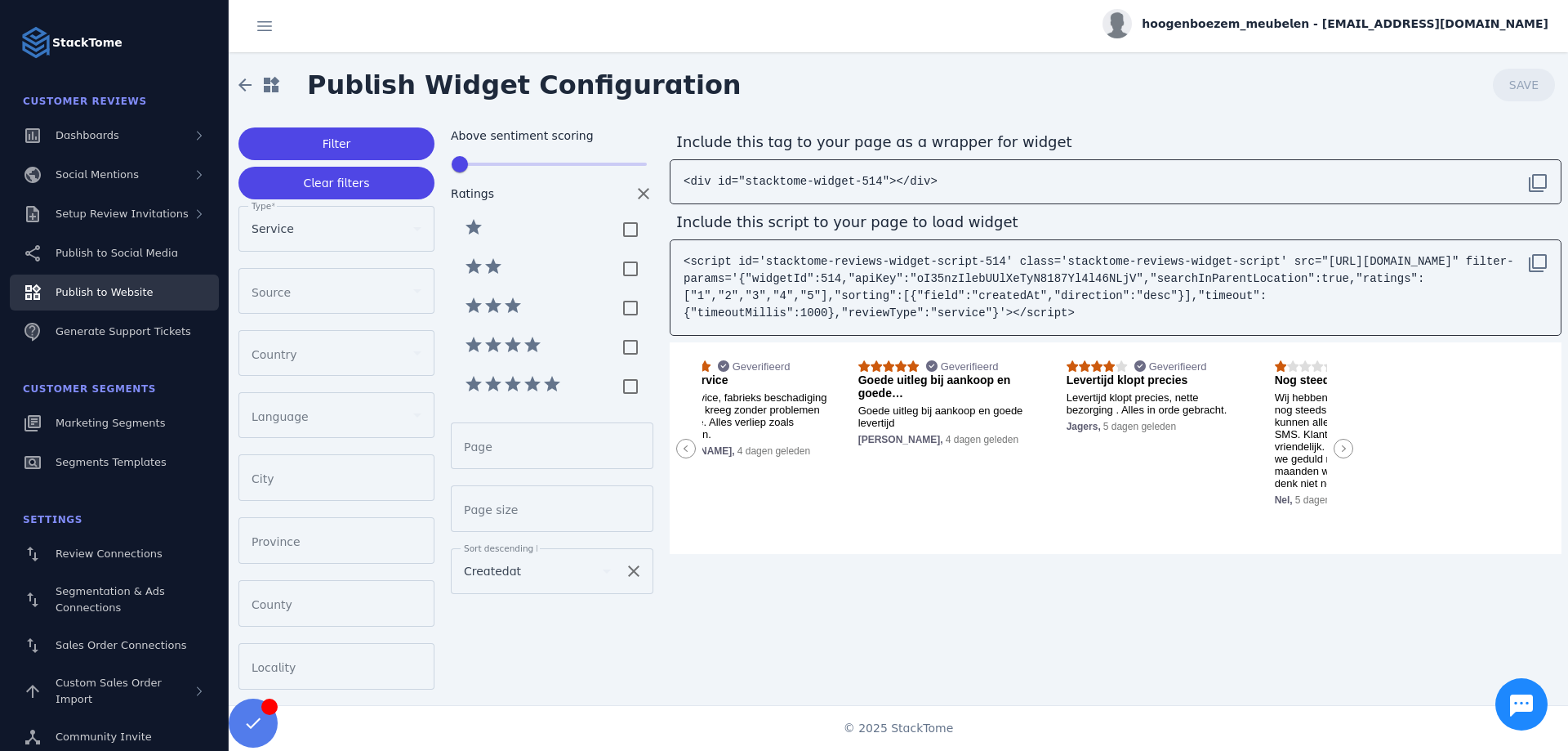
click at [1345, 454] on icon at bounding box center [1343, 449] width 20 height 20
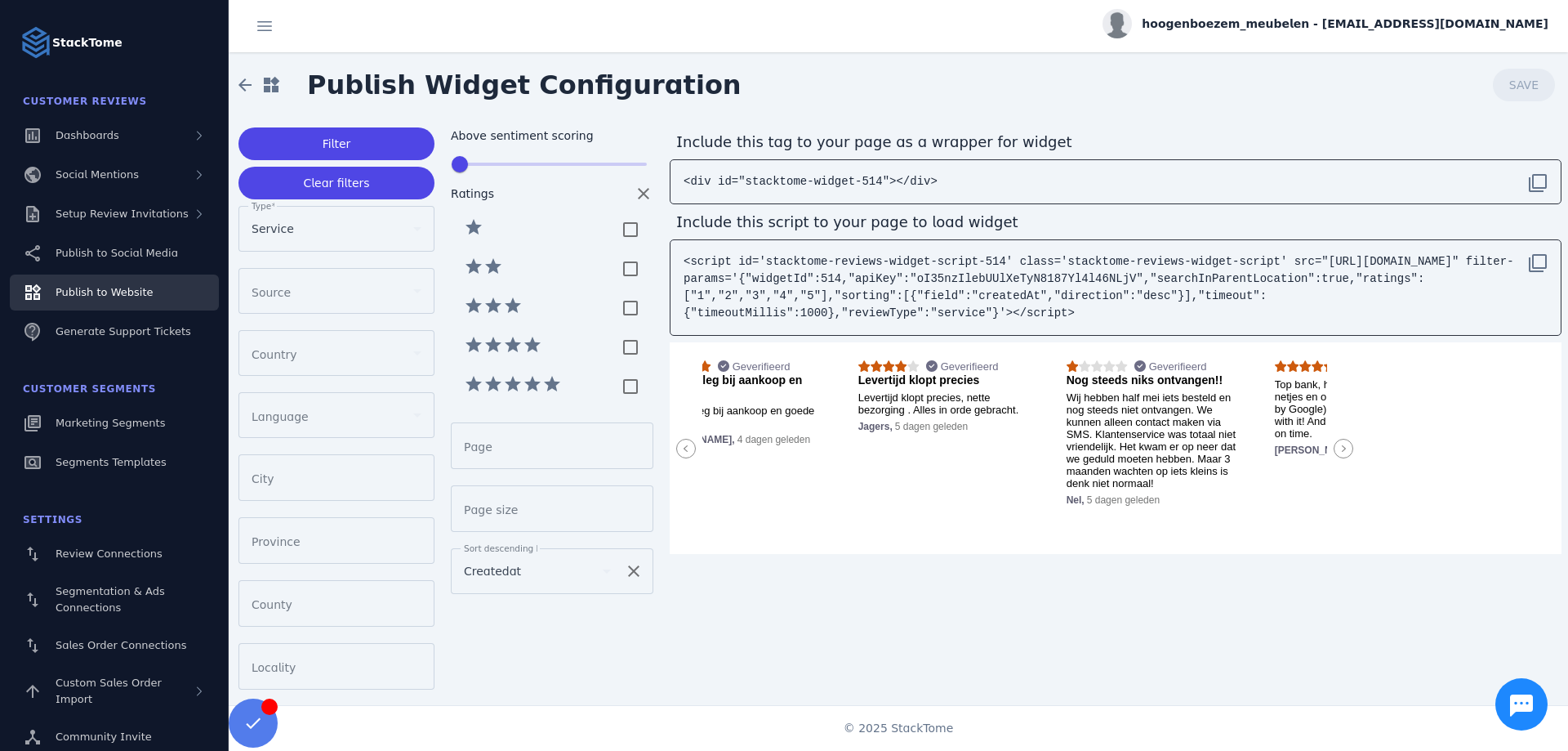
click at [1345, 454] on icon at bounding box center [1343, 449] width 20 height 20
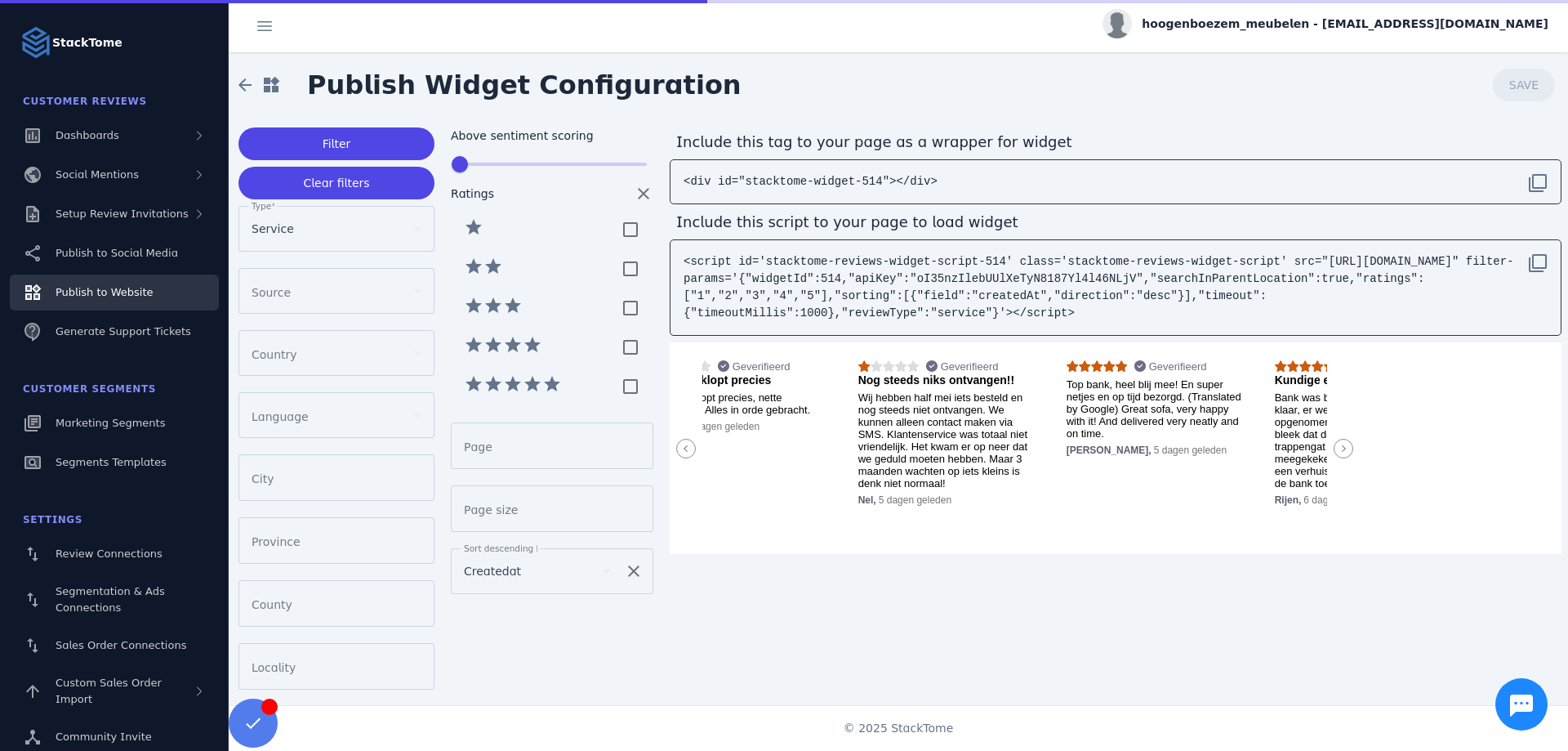
click at [1345, 454] on icon at bounding box center [1343, 449] width 20 height 20
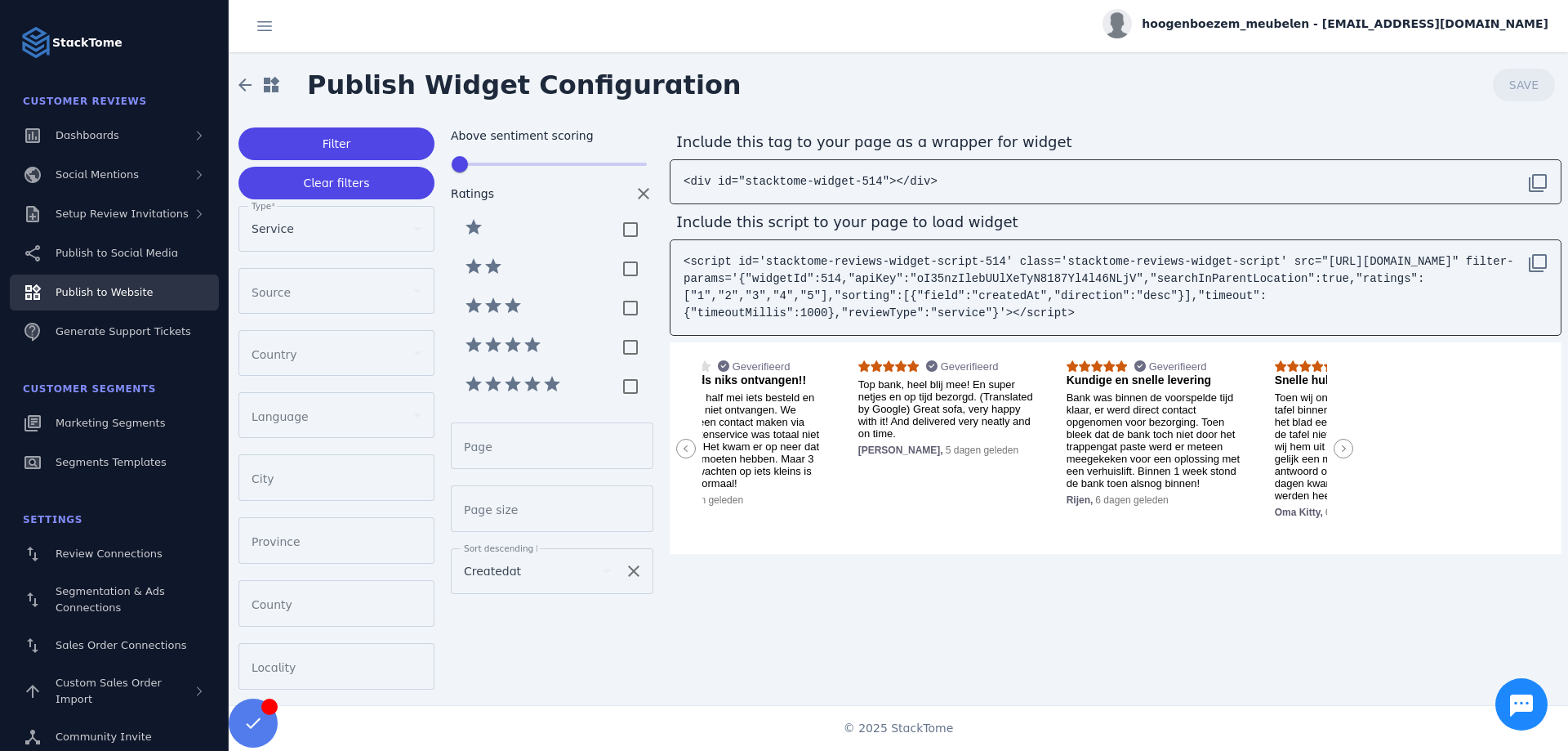
click at [1345, 454] on icon at bounding box center [1343, 449] width 20 height 20
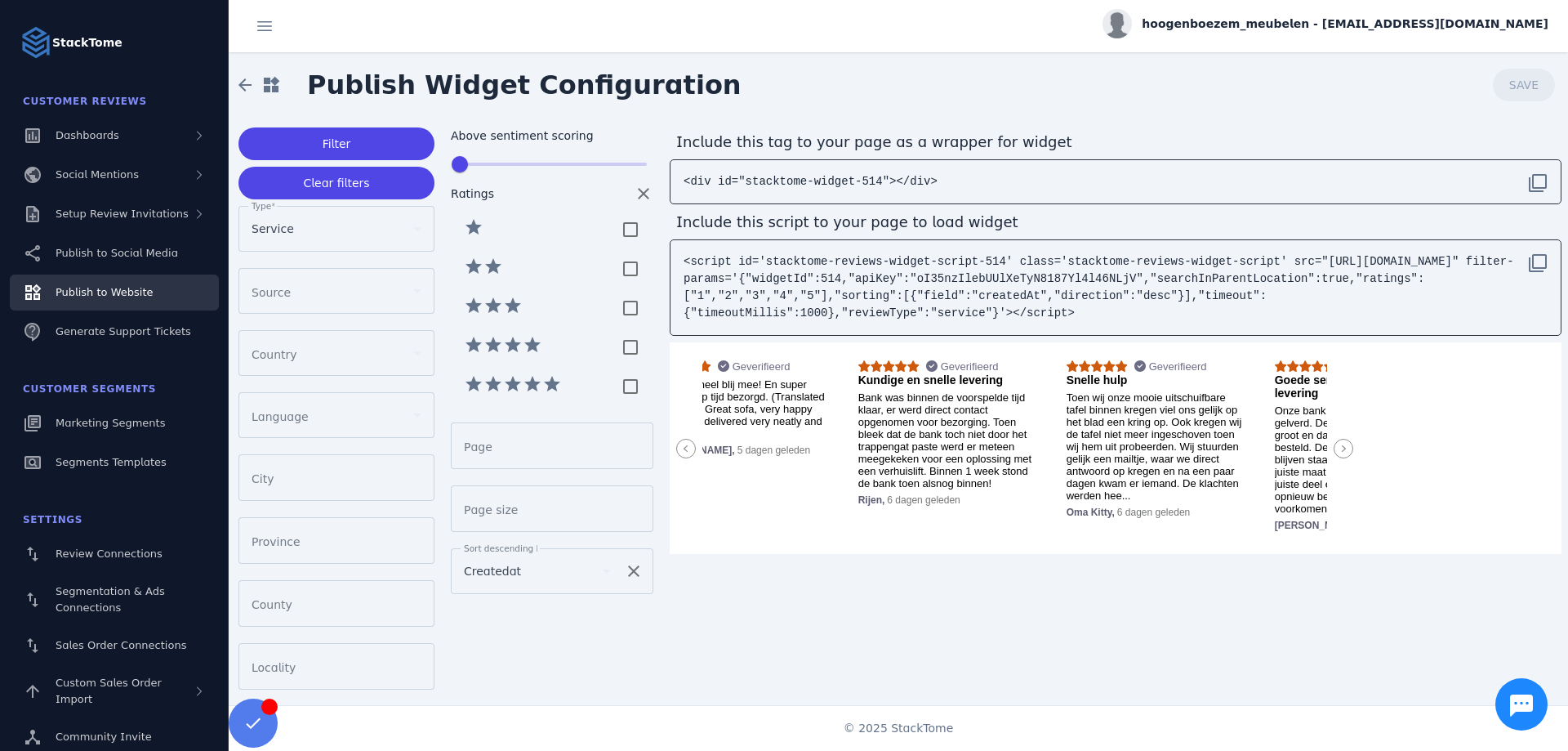
click at [1345, 454] on icon at bounding box center [1343, 449] width 20 height 20
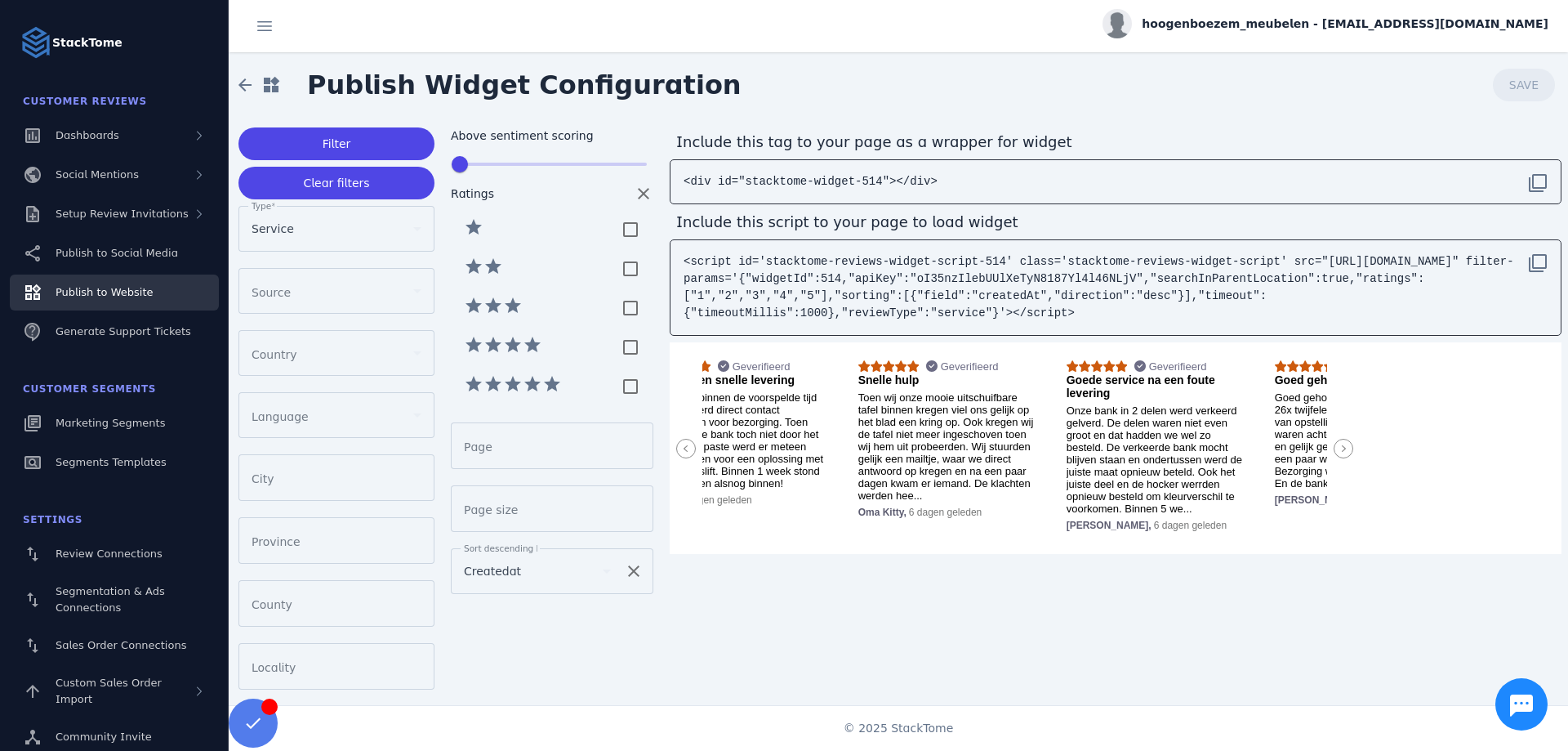
click at [1345, 454] on icon at bounding box center [1343, 449] width 20 height 20
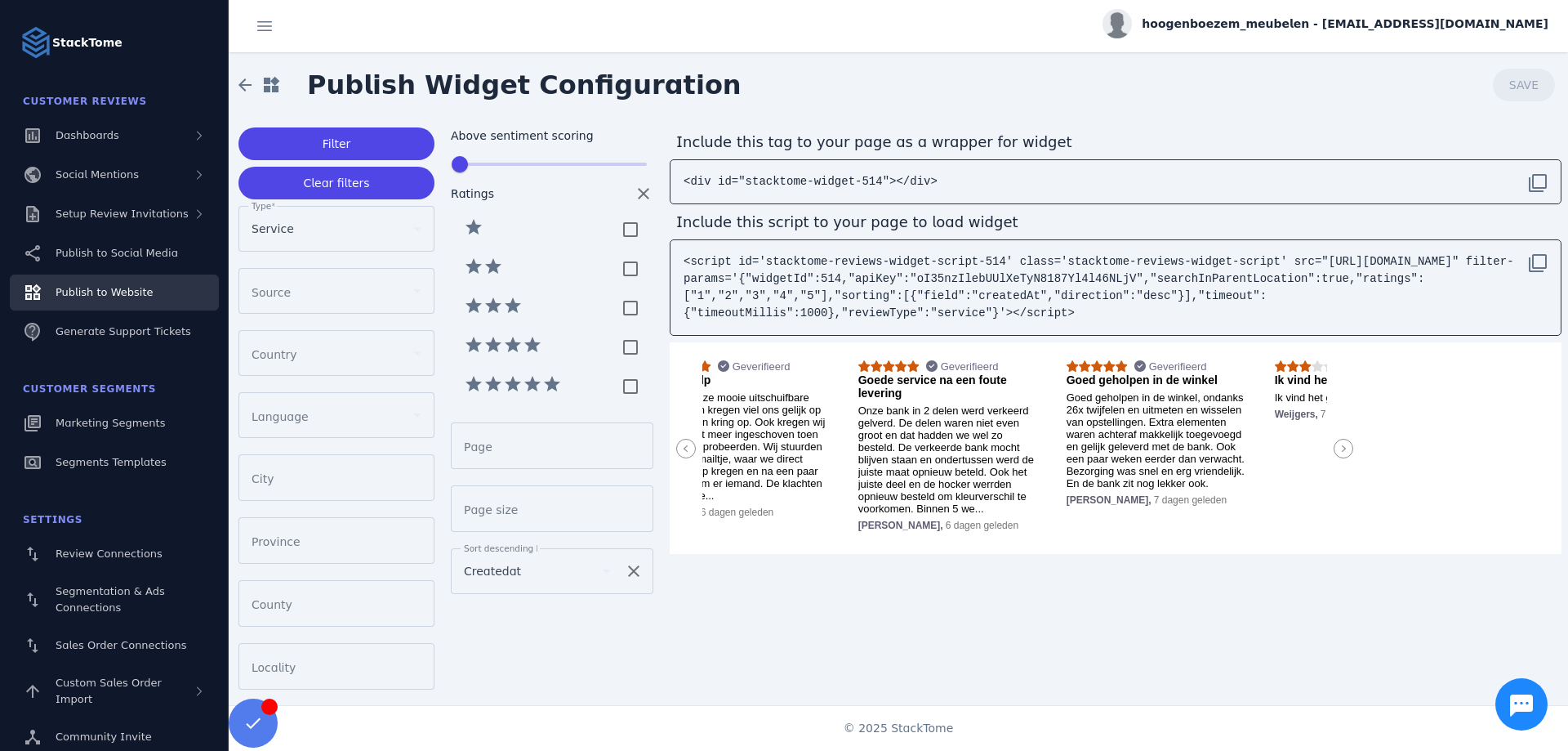
click at [1345, 454] on icon at bounding box center [1343, 449] width 20 height 20
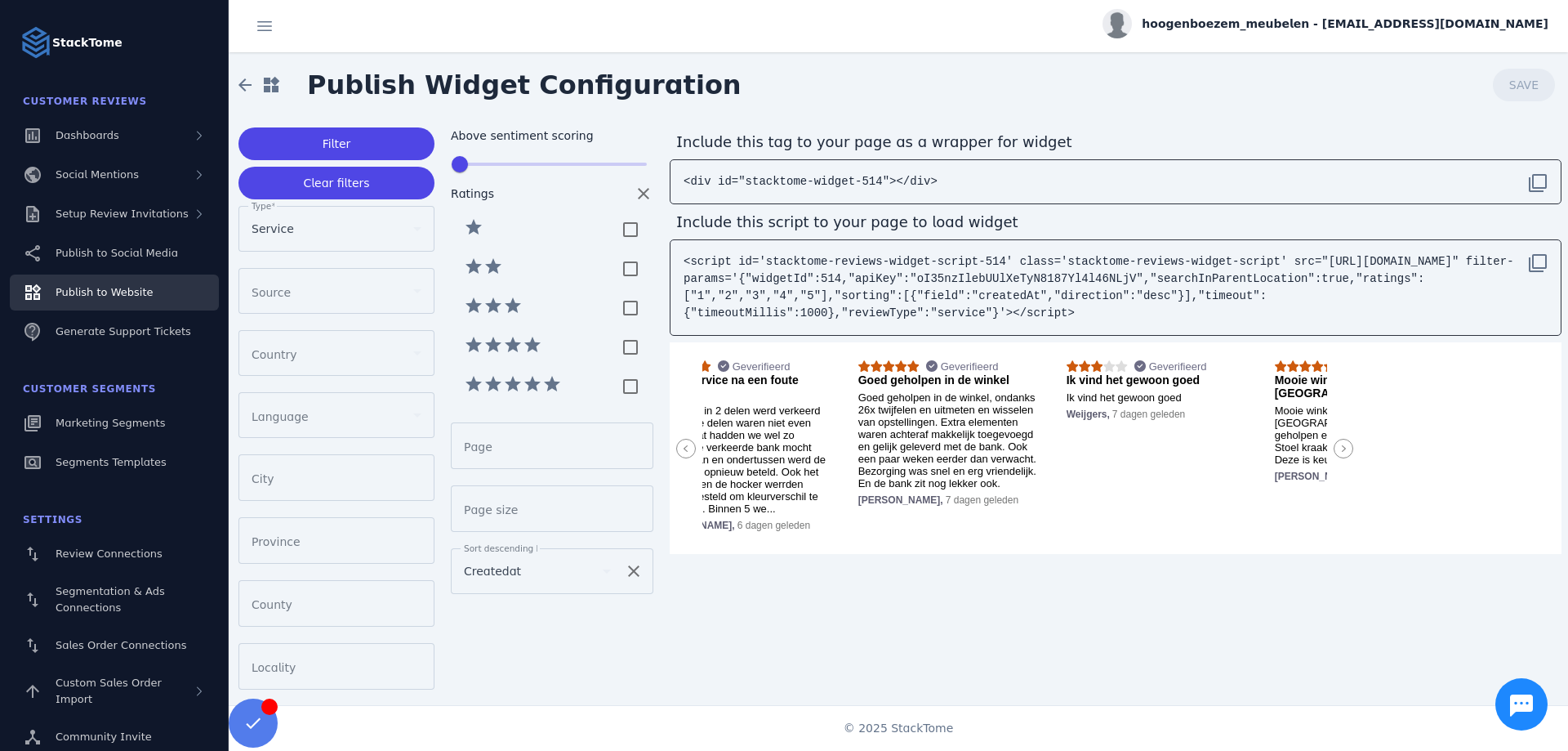
click at [1345, 454] on icon at bounding box center [1343, 449] width 20 height 20
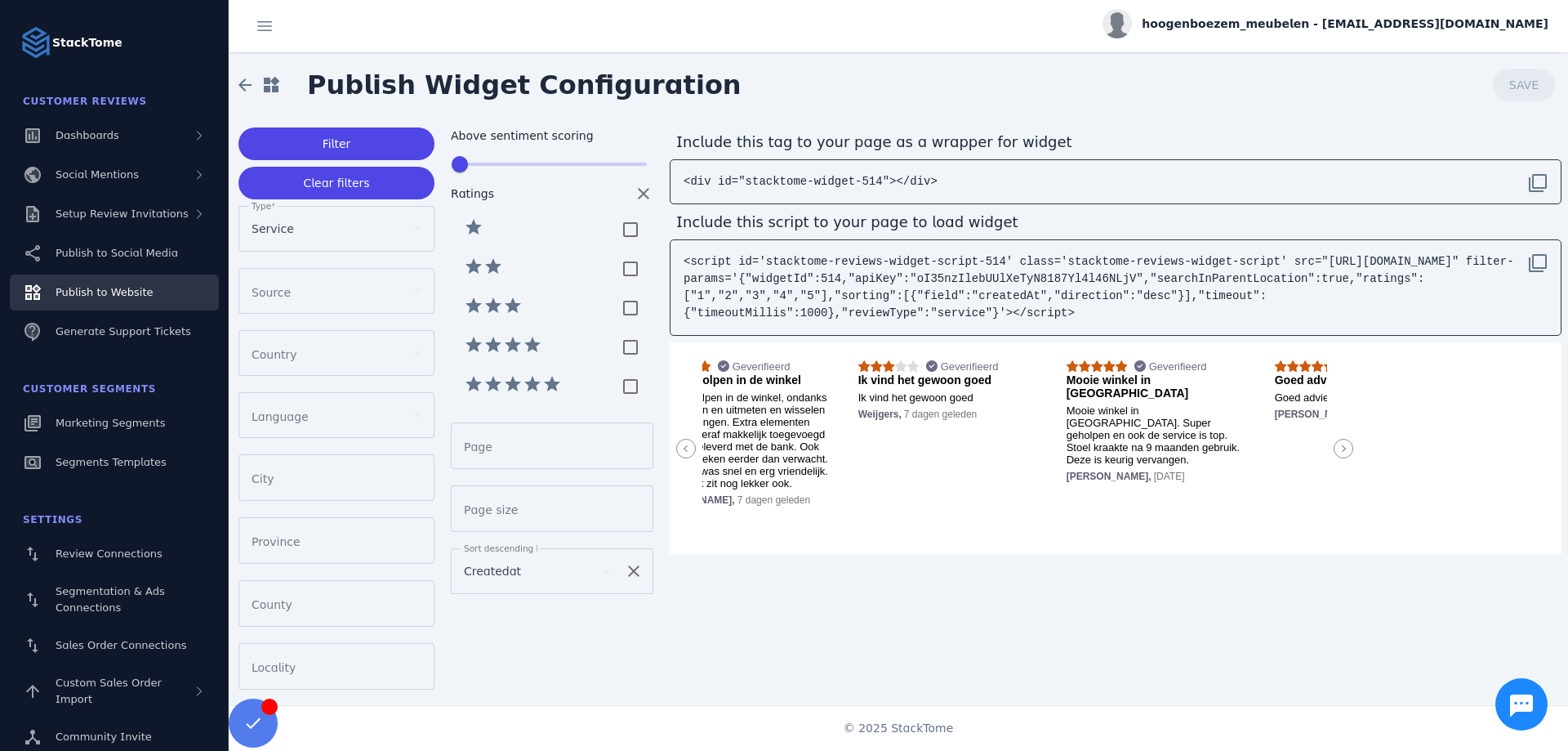
click at [1345, 454] on icon at bounding box center [1343, 449] width 20 height 20
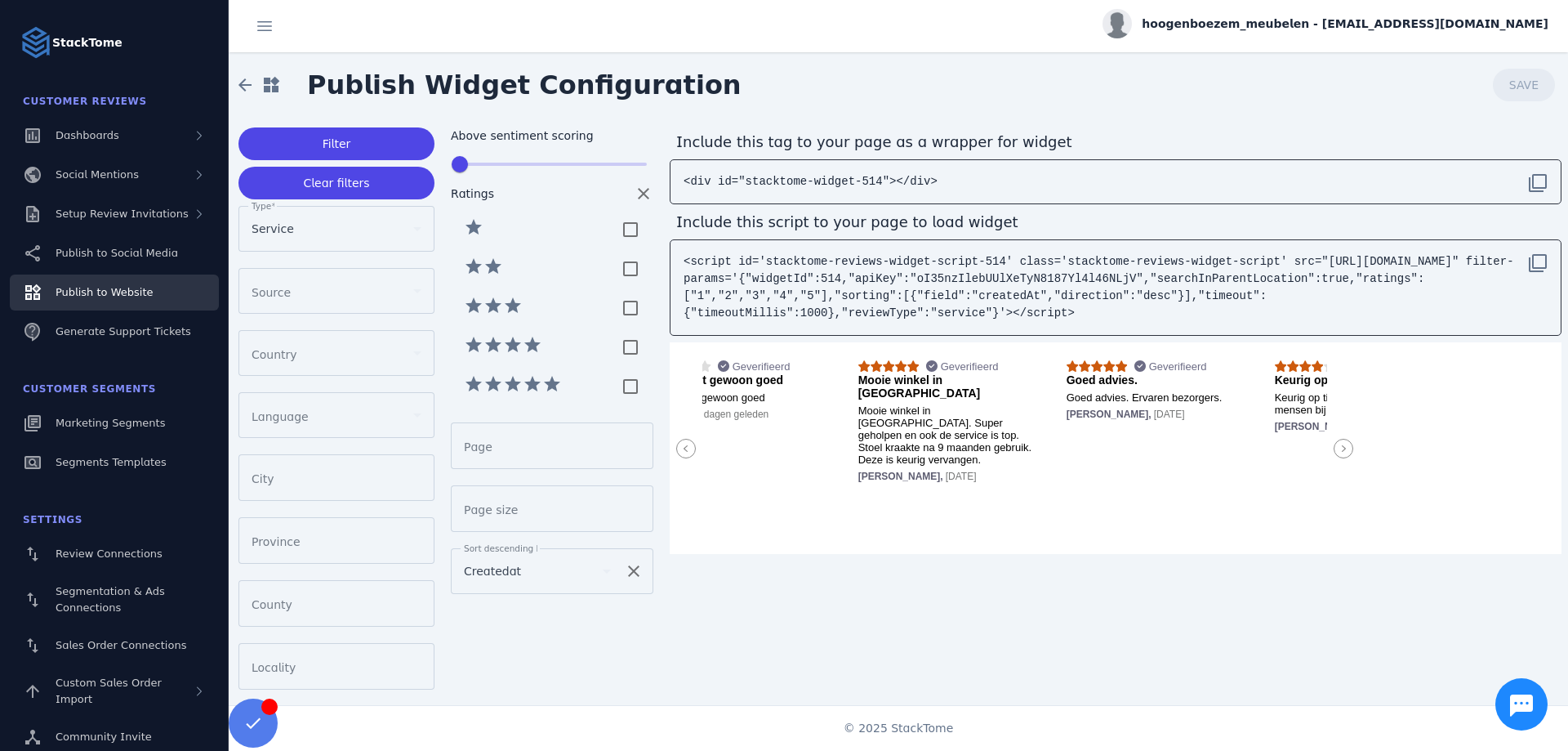
click at [1345, 454] on icon at bounding box center [1343, 449] width 20 height 20
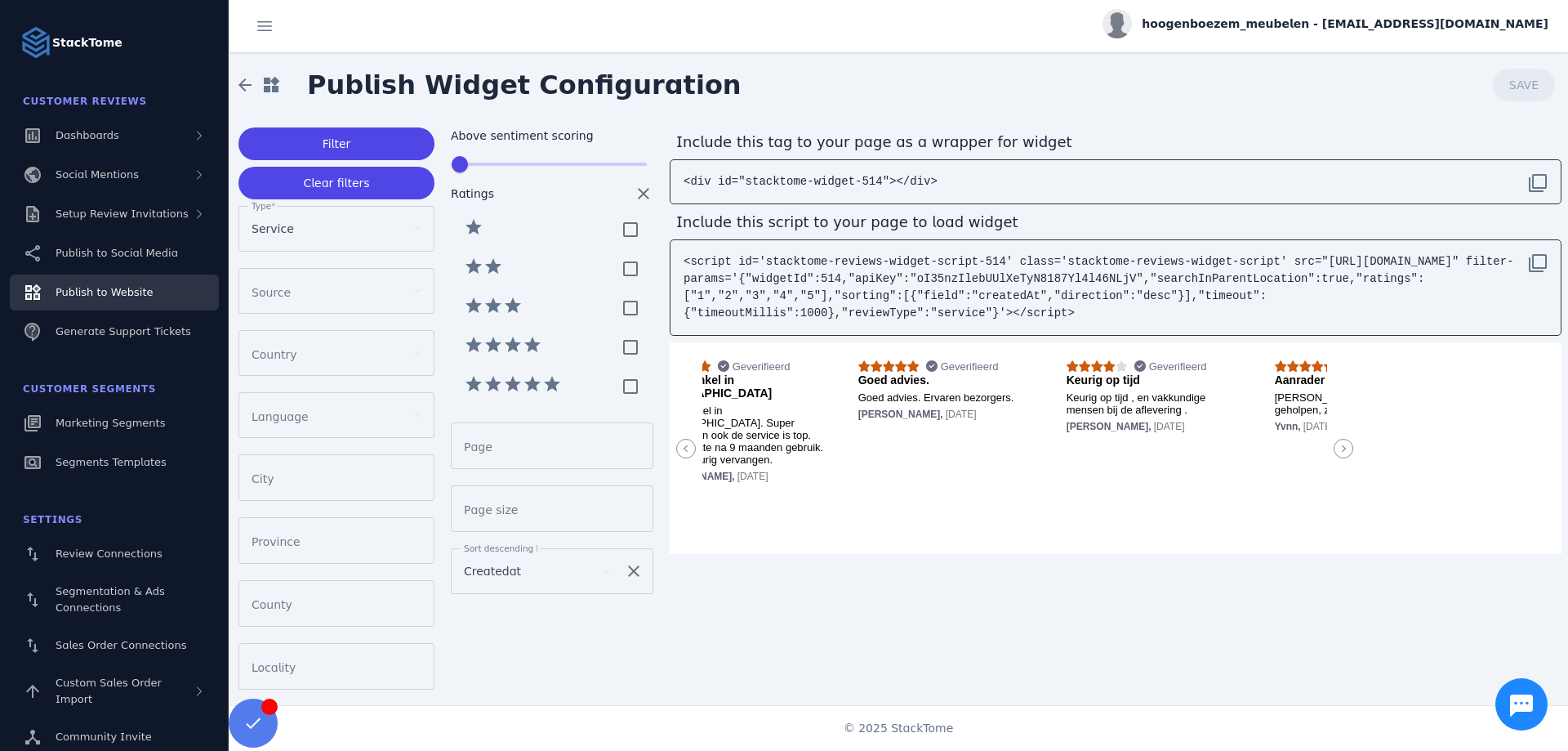
click at [1345, 454] on icon at bounding box center [1343, 449] width 20 height 20
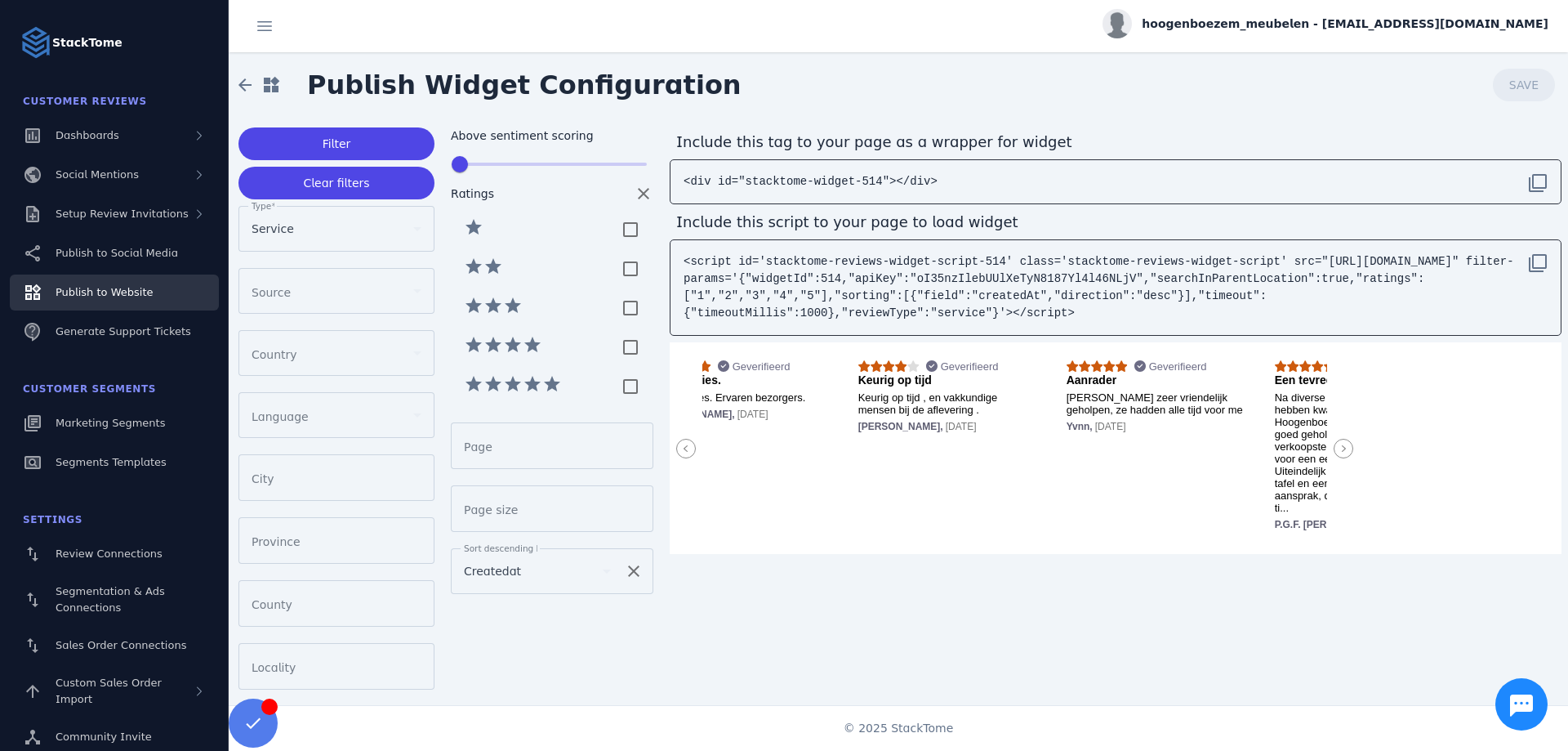
click at [1345, 454] on icon at bounding box center [1343, 449] width 20 height 20
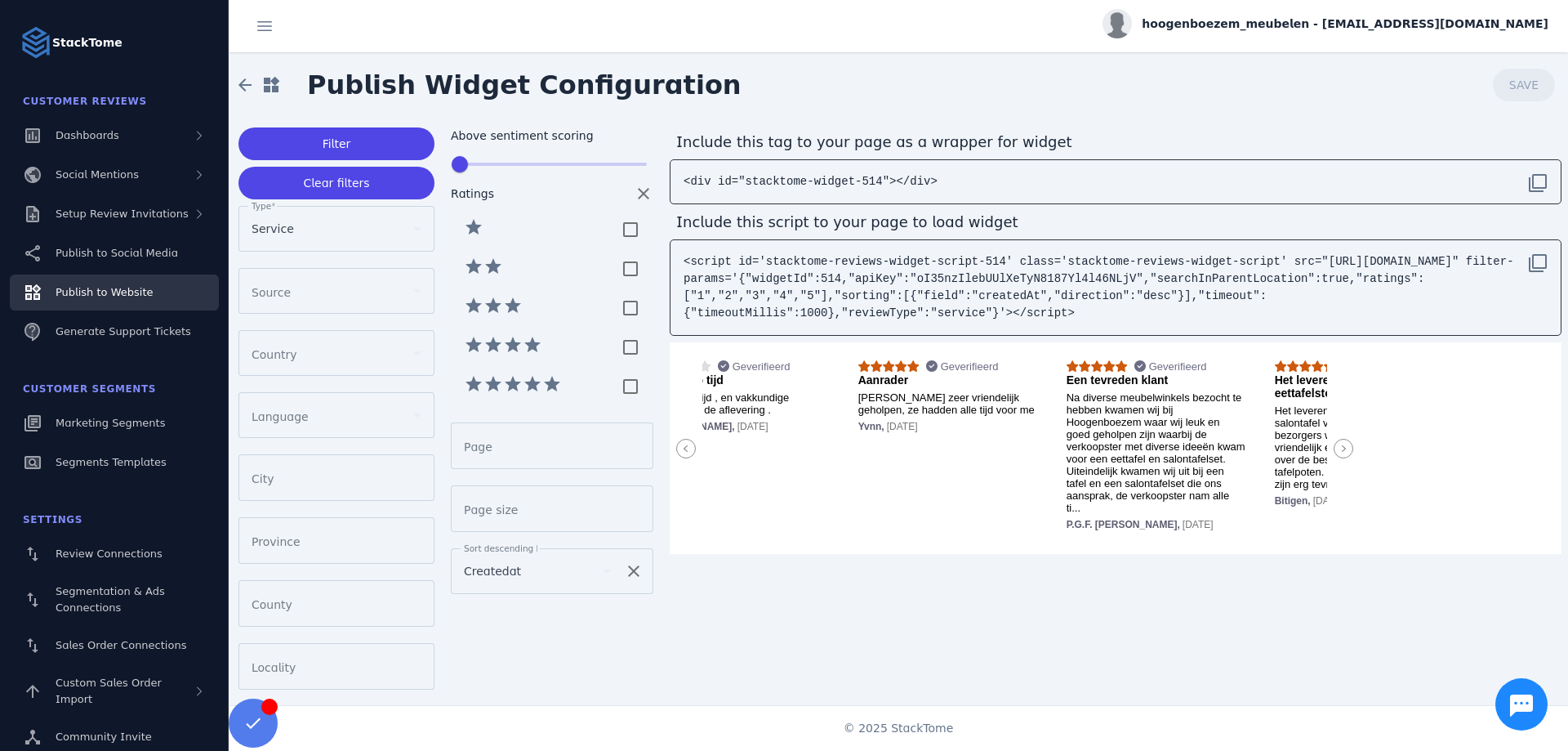
click at [1345, 454] on icon at bounding box center [1343, 449] width 20 height 20
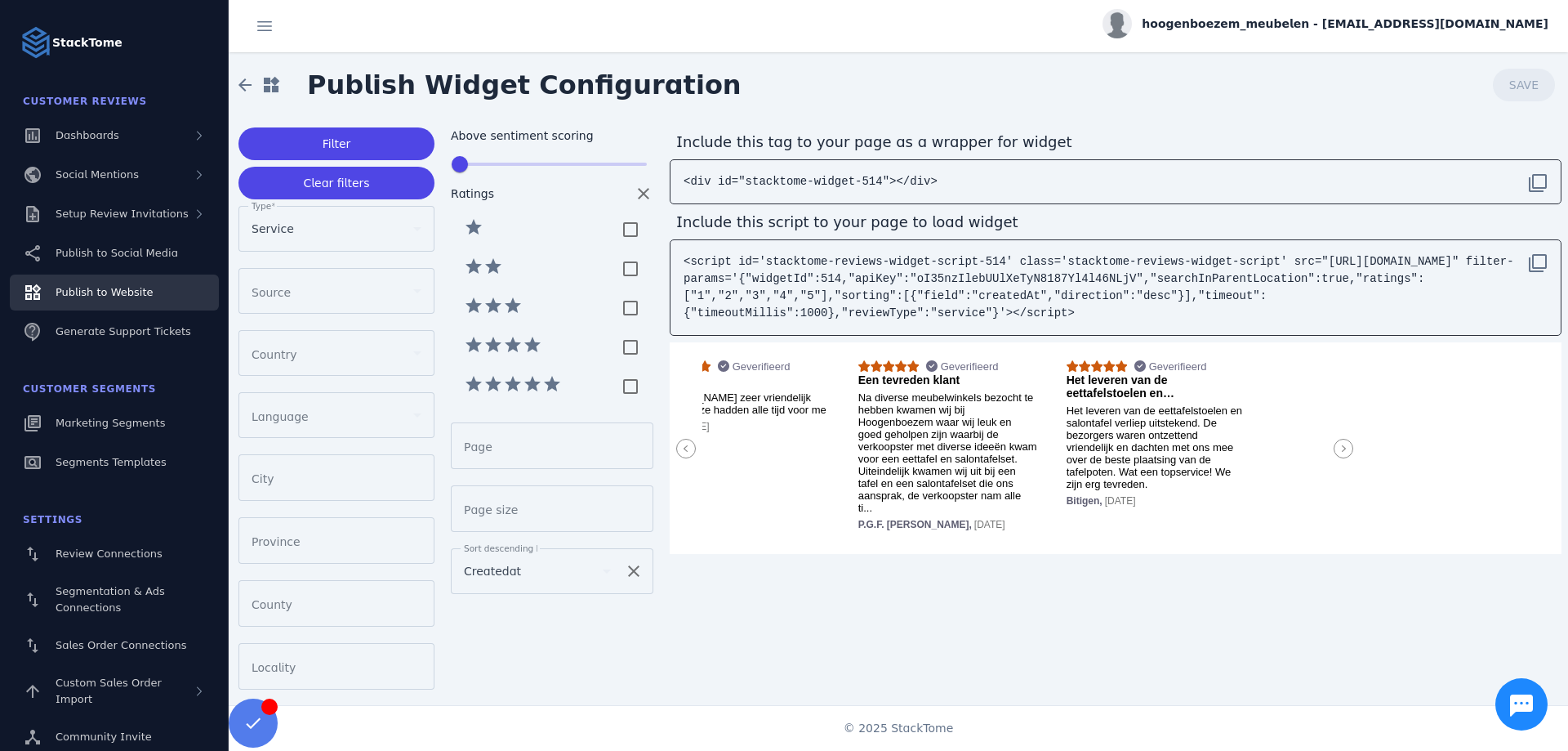
click at [1345, 454] on icon at bounding box center [1343, 449] width 20 height 20
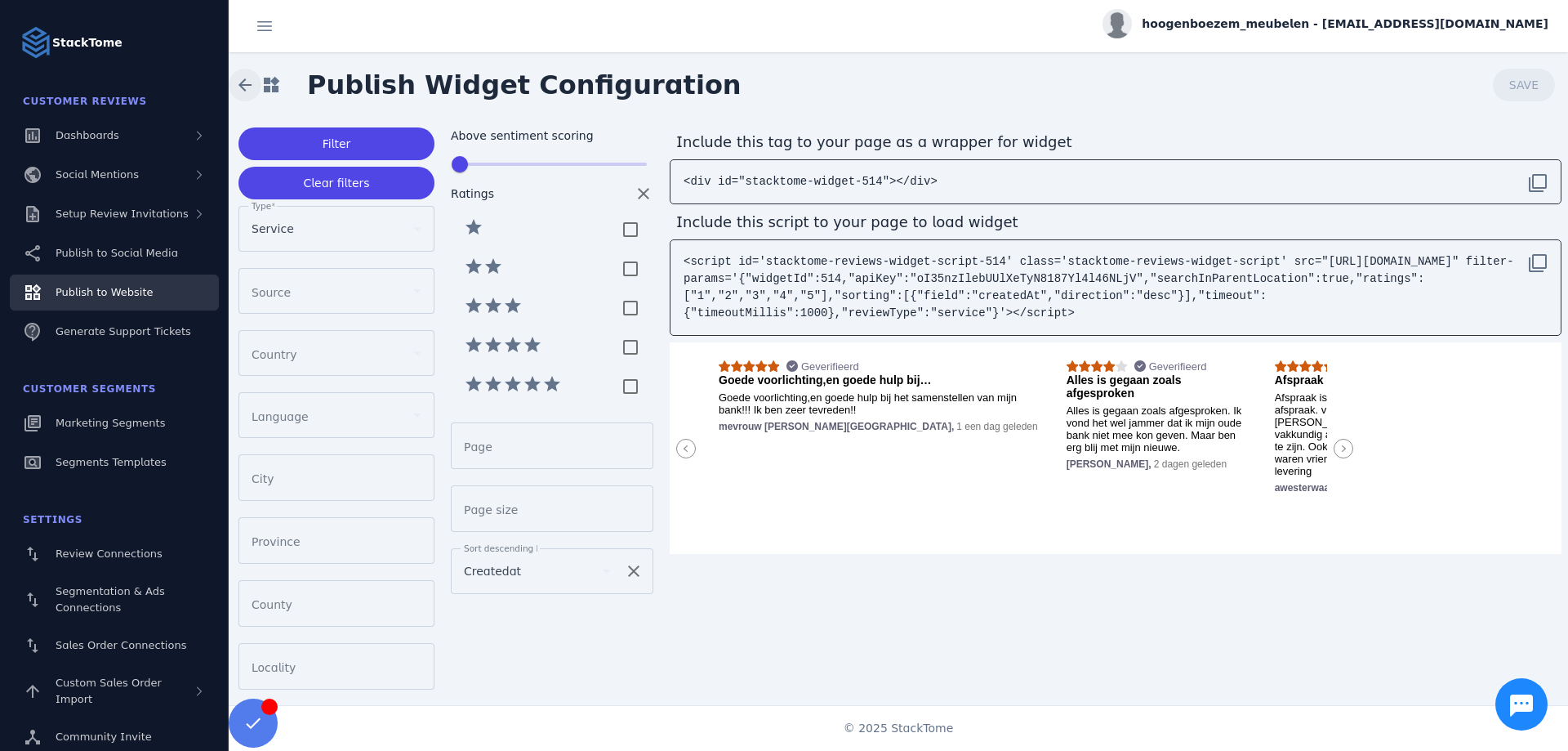
click at [252, 78] on span at bounding box center [245, 85] width 39 height 39
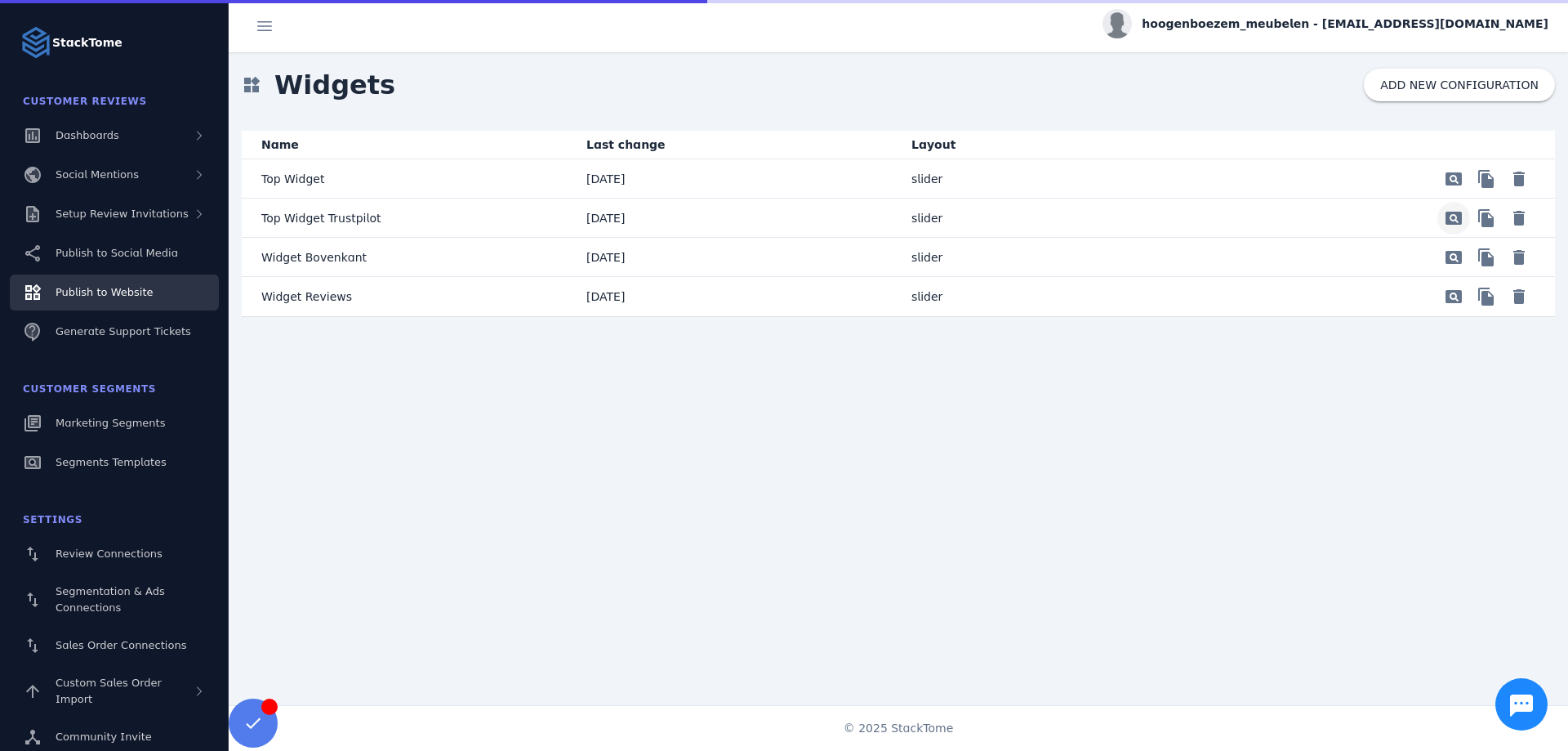
click at [1457, 199] on span "Preview" at bounding box center [1454, 179] width 39 height 39
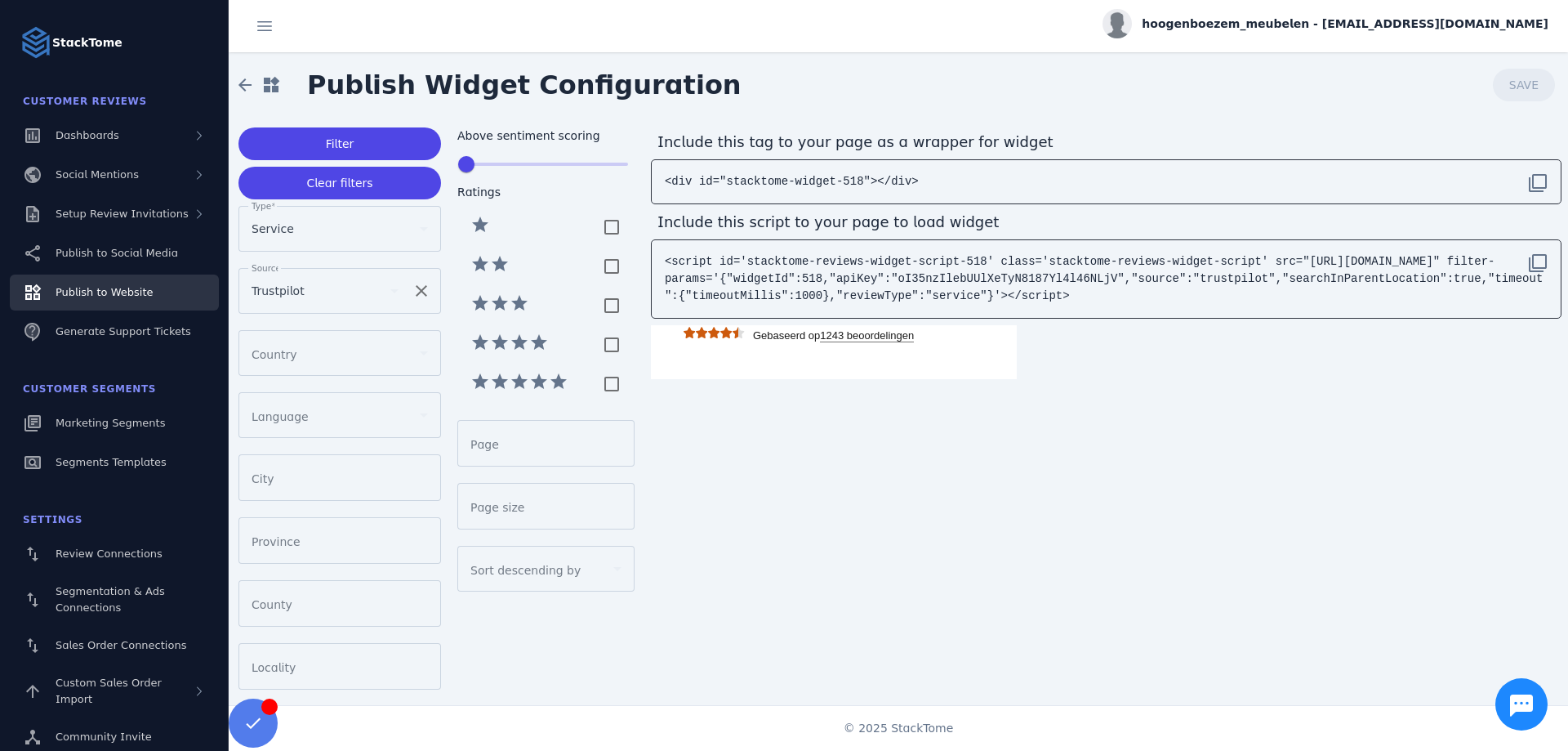
click at [765, 172] on pre "<div id="stacktome-widget-518"></div>" at bounding box center [1106, 181] width 895 height 30
click at [904, 305] on pre "<script id='stacktome-reviews-widget-script-518' class='stacktome-reviews-widge…" at bounding box center [1106, 279] width 895 height 65
